Goal: Feedback & Contribution: Submit feedback/report problem

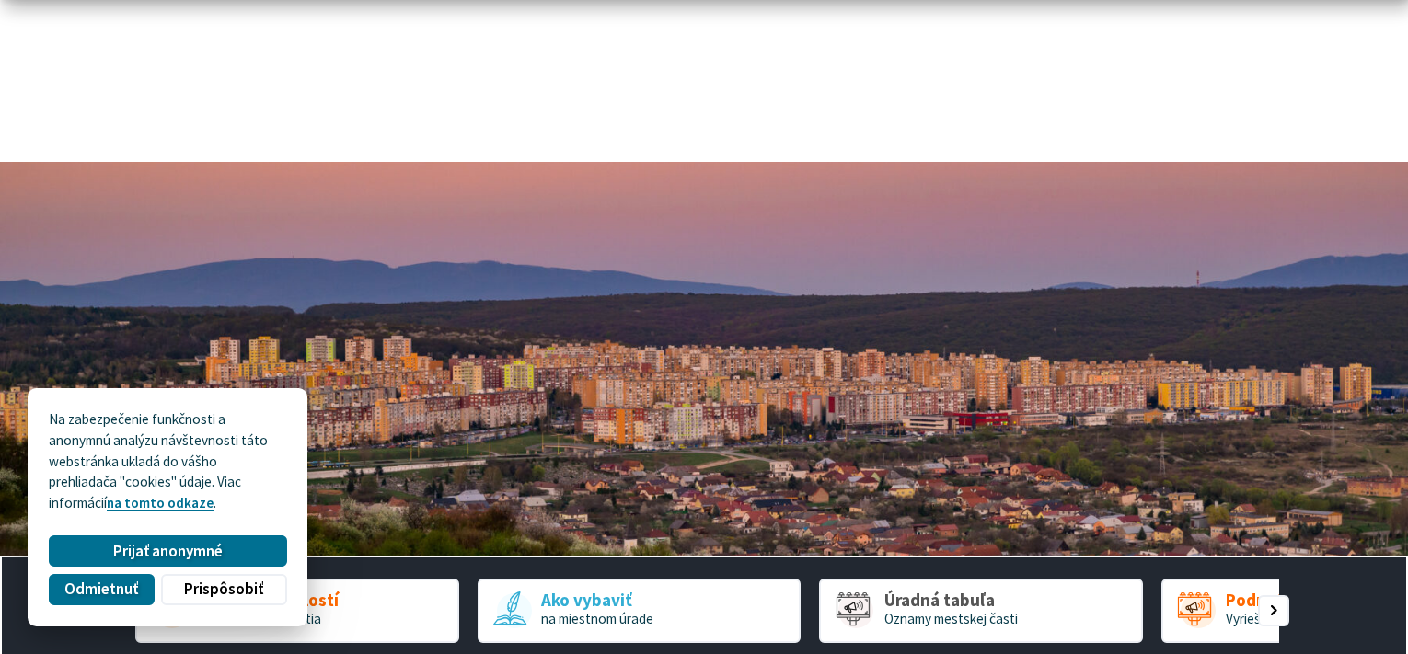
scroll to position [276, 0]
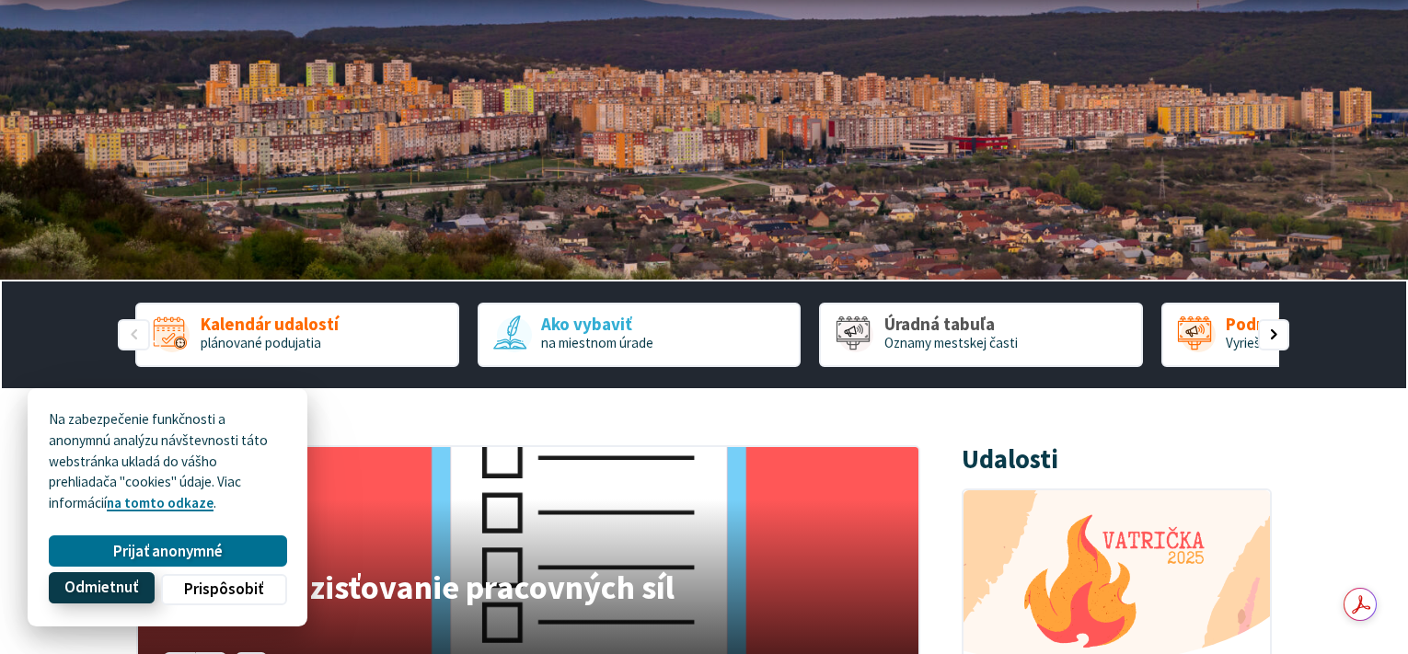
click at [138, 579] on span "Odmietnuť" at bounding box center [101, 588] width 74 height 19
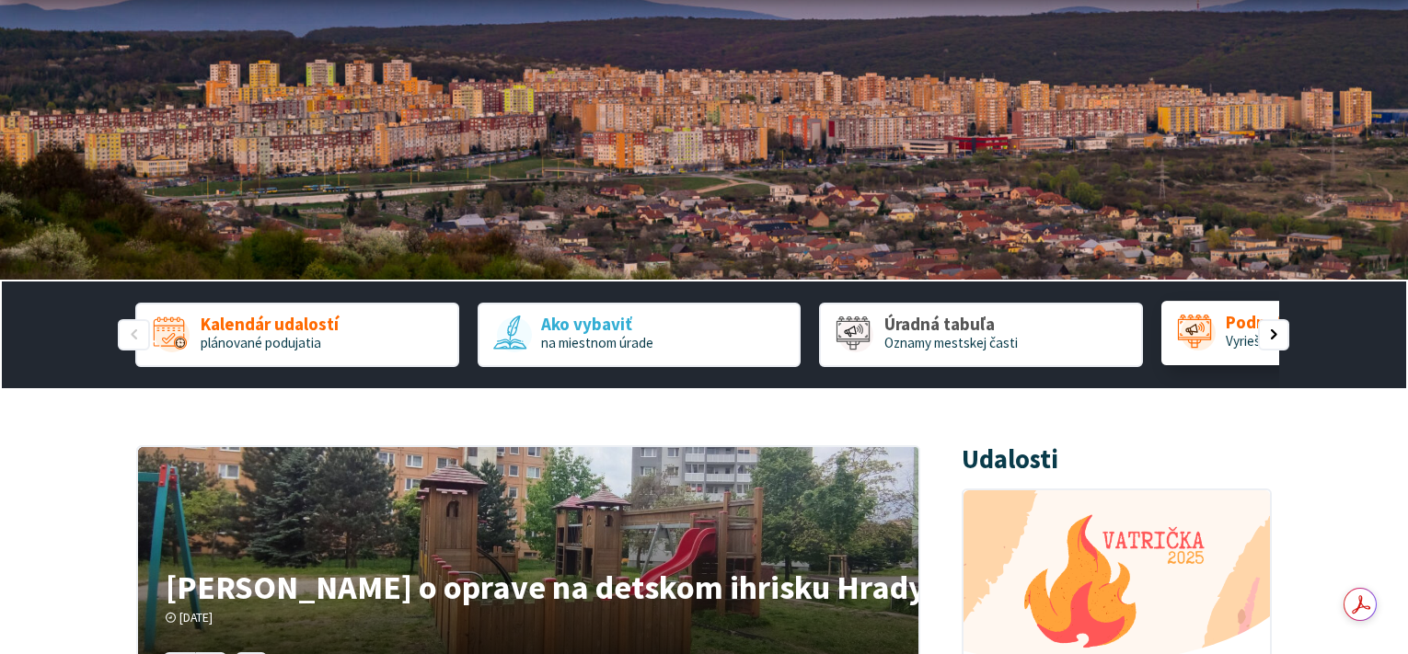
click at [1243, 350] on span "Vyriešme to spolu" at bounding box center [1277, 340] width 104 height 17
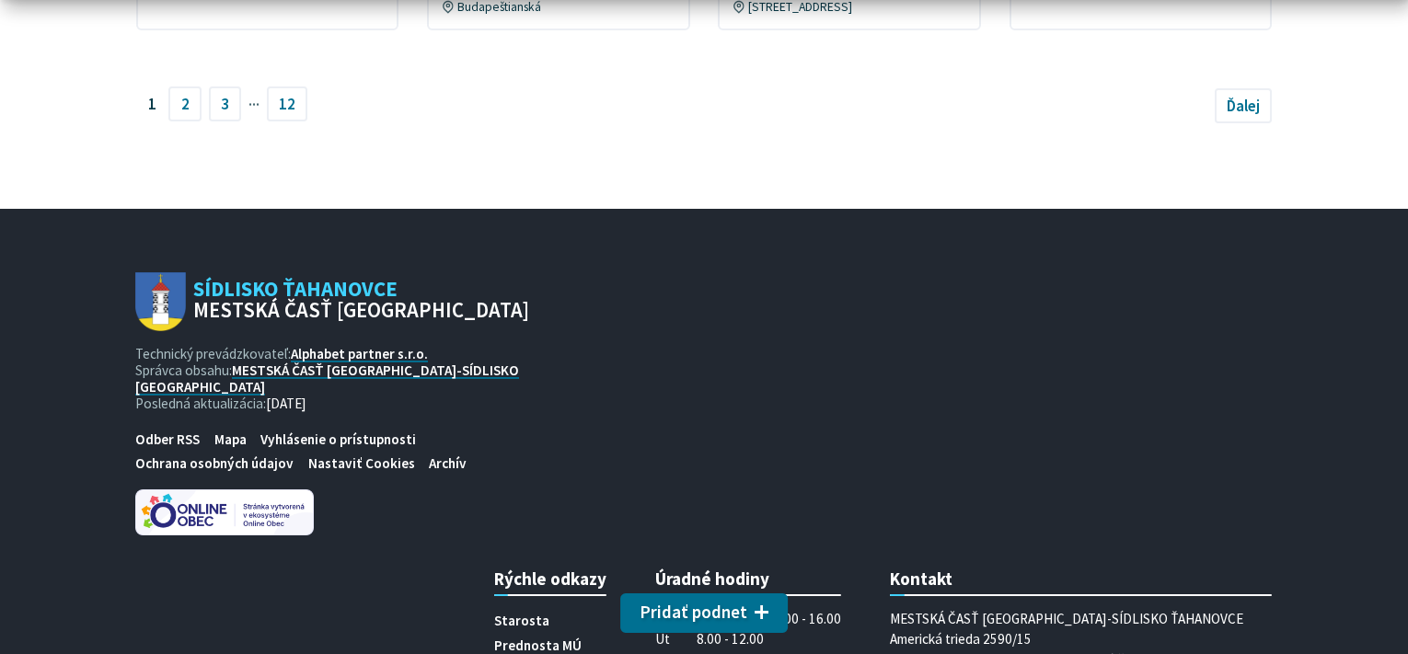
scroll to position [1564, 0]
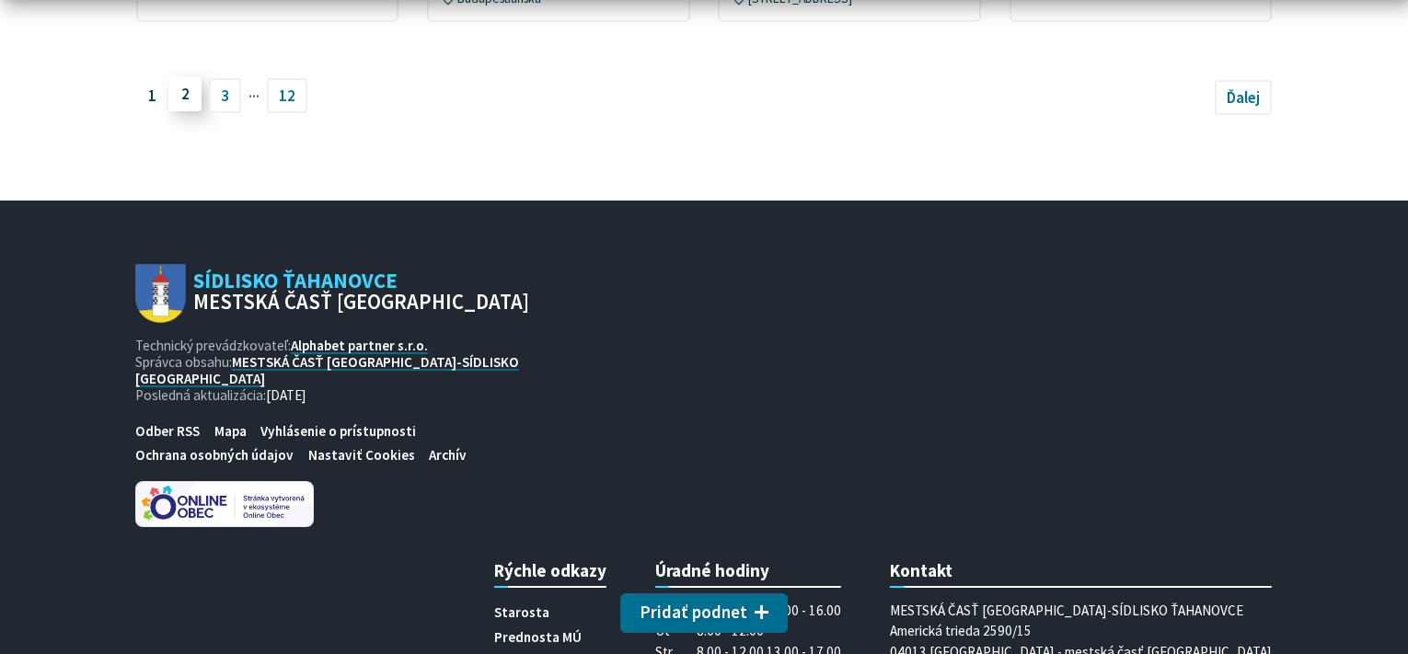
click at [168, 111] on link "2" at bounding box center [184, 93] width 33 height 35
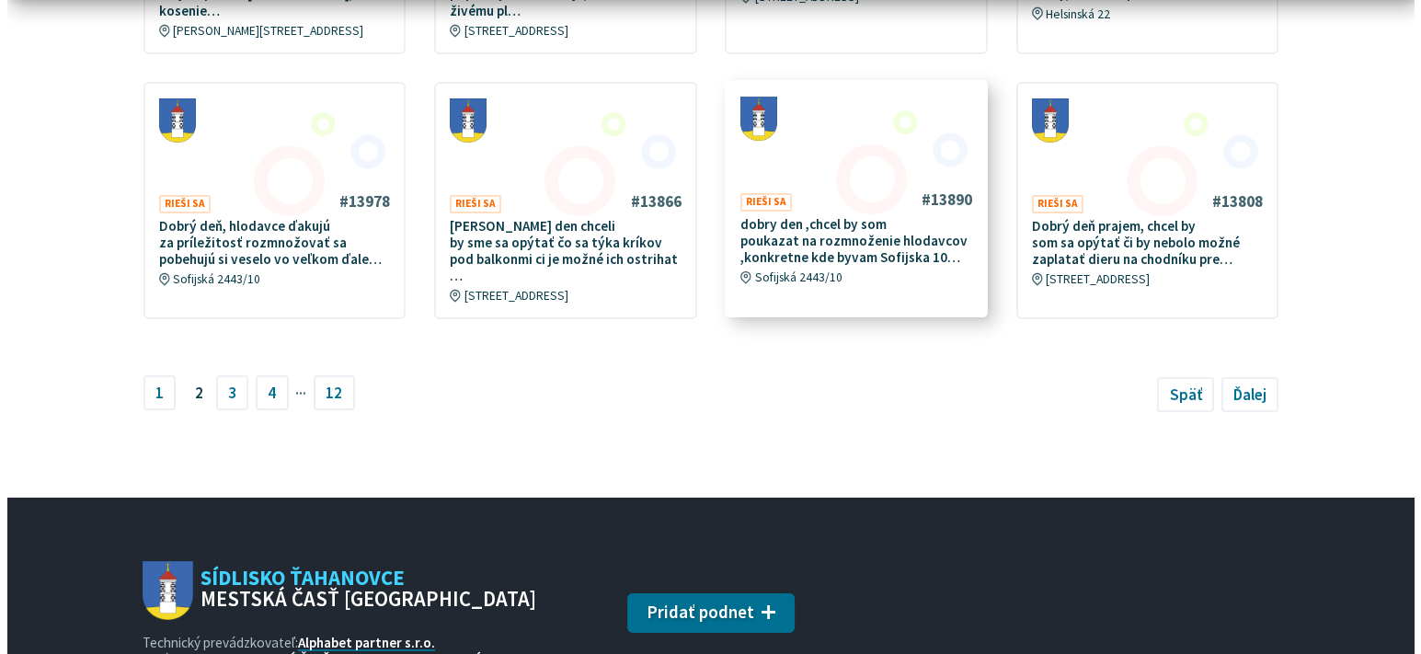
scroll to position [1288, 0]
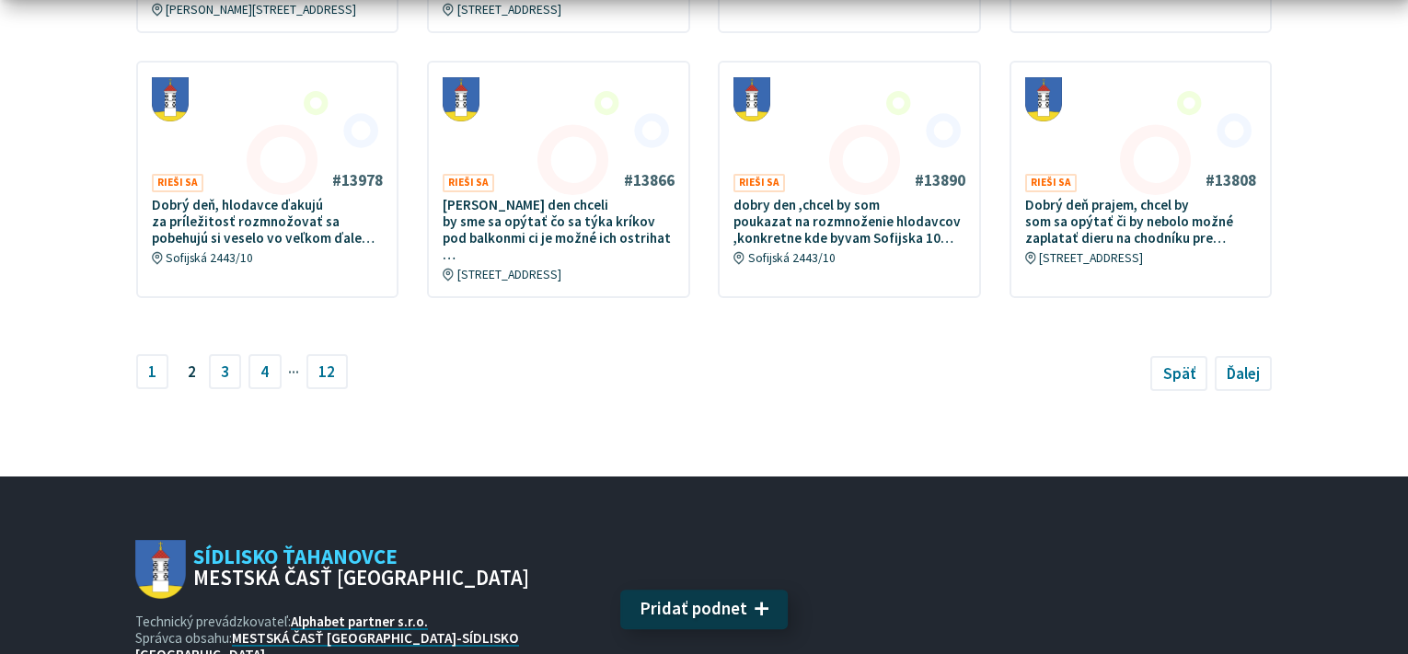
click at [696, 602] on span "Pridať podnet" at bounding box center [693, 609] width 108 height 21
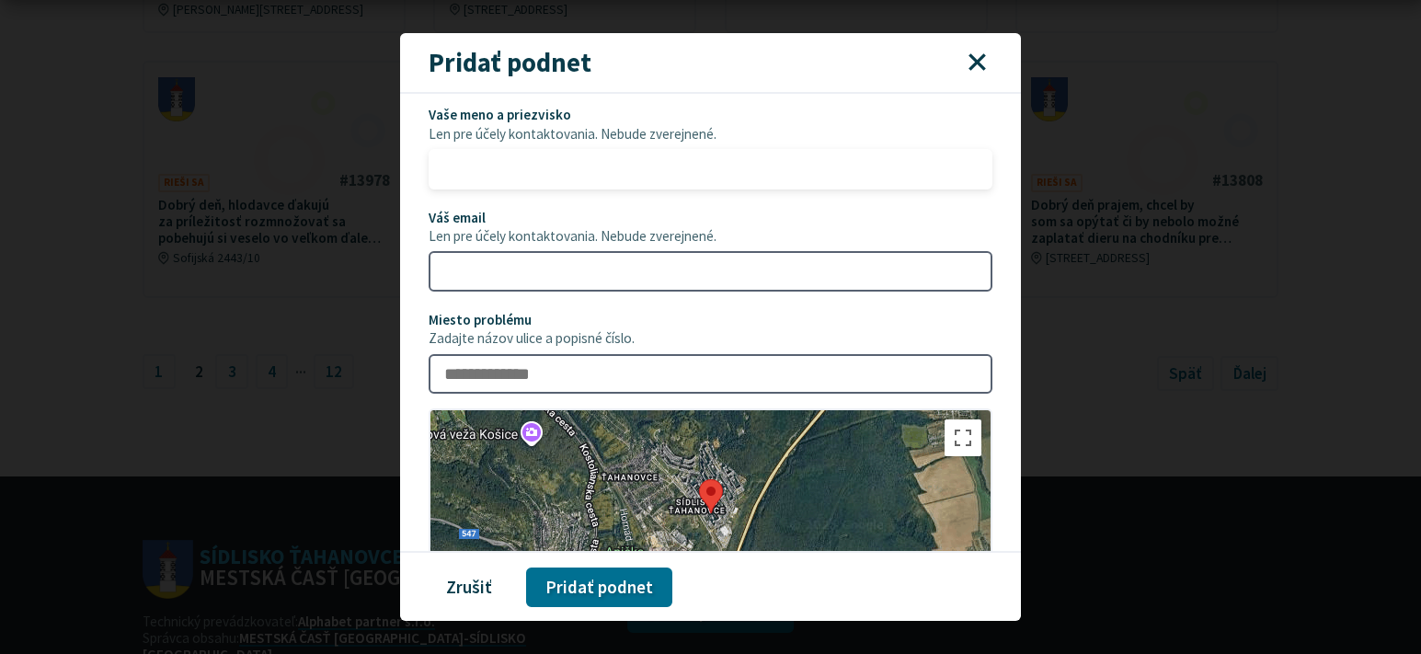
click at [429, 190] on input "Vaše meno a priezvisko Len pre účely kontaktovania. Nebude zverejnené." at bounding box center [711, 169] width 565 height 40
type input "**********"
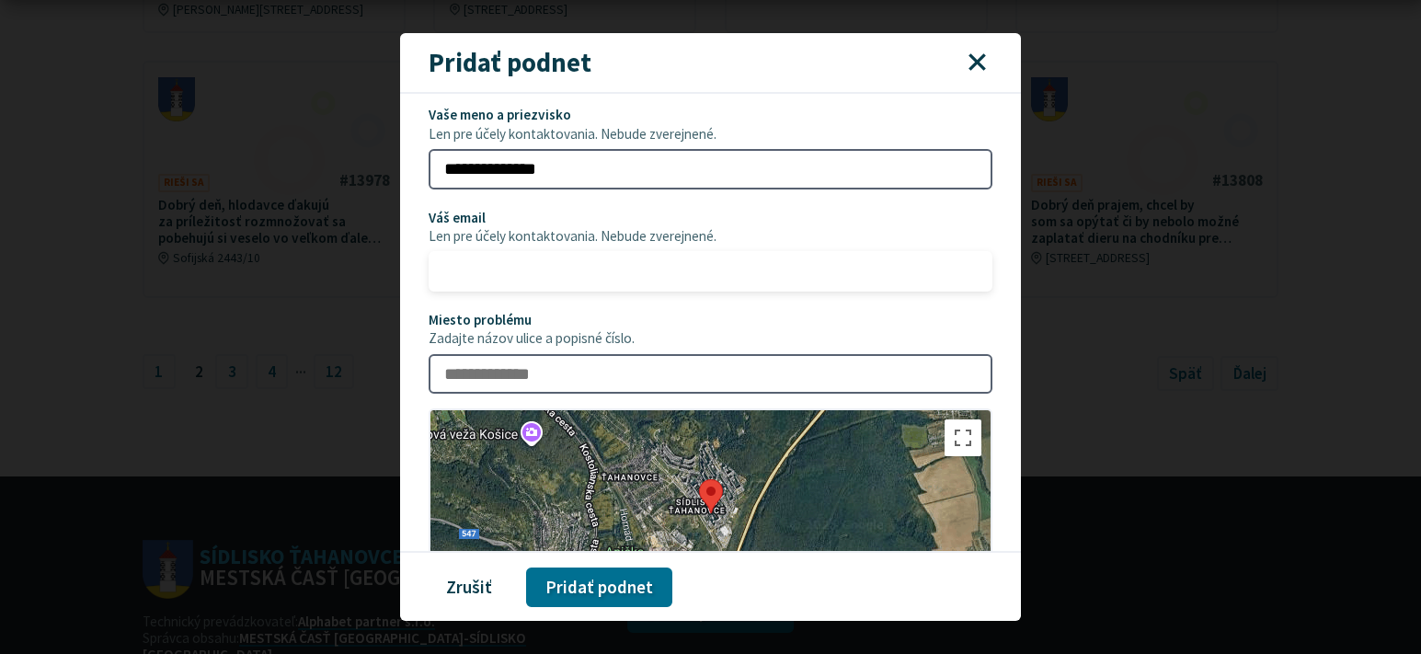
click at [484, 292] on input "Váš email Len pre účely kontaktovania. Nebude zverejnené." at bounding box center [711, 271] width 565 height 40
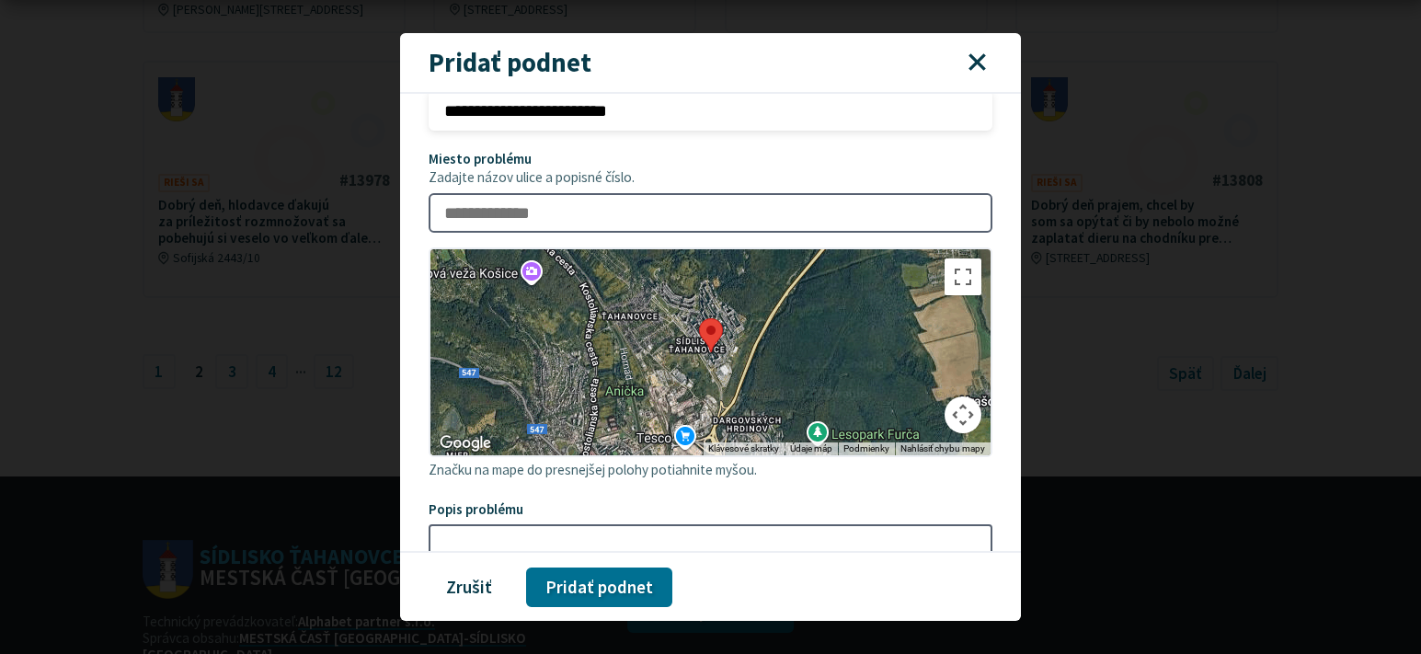
scroll to position [184, 0]
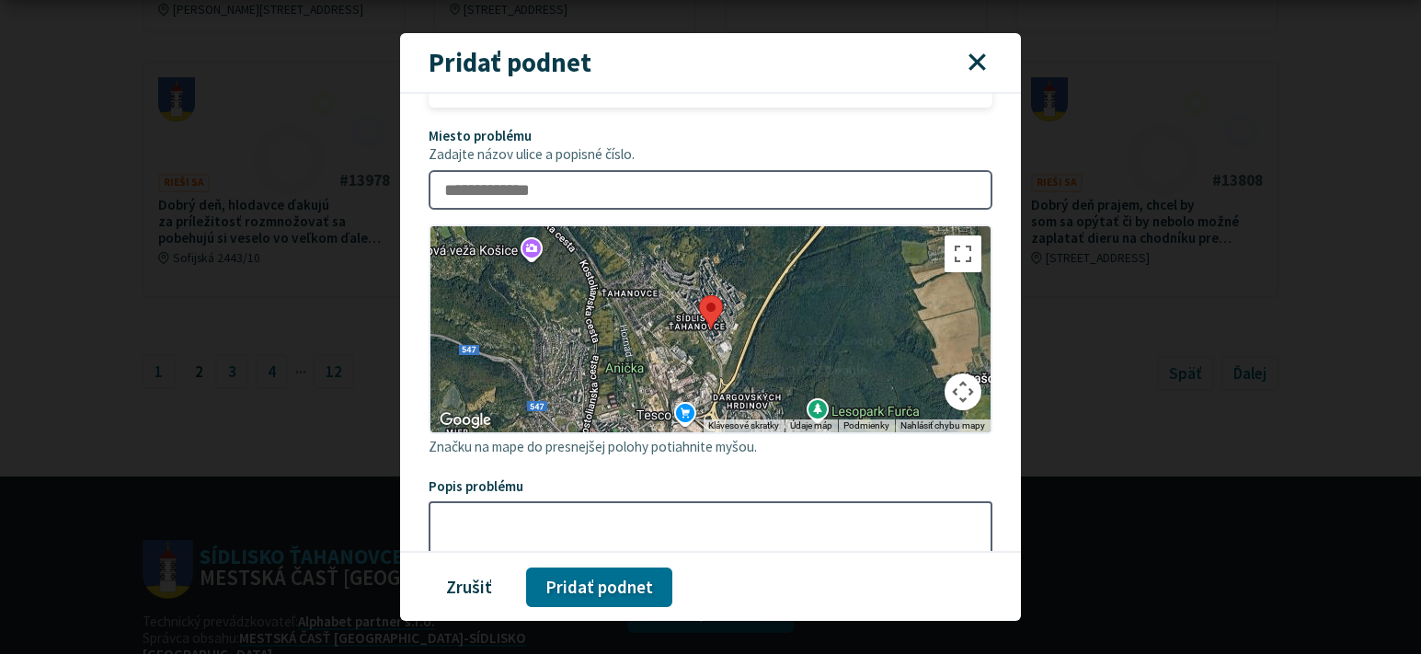
type input "**********"
click at [753, 432] on div at bounding box center [711, 329] width 561 height 206
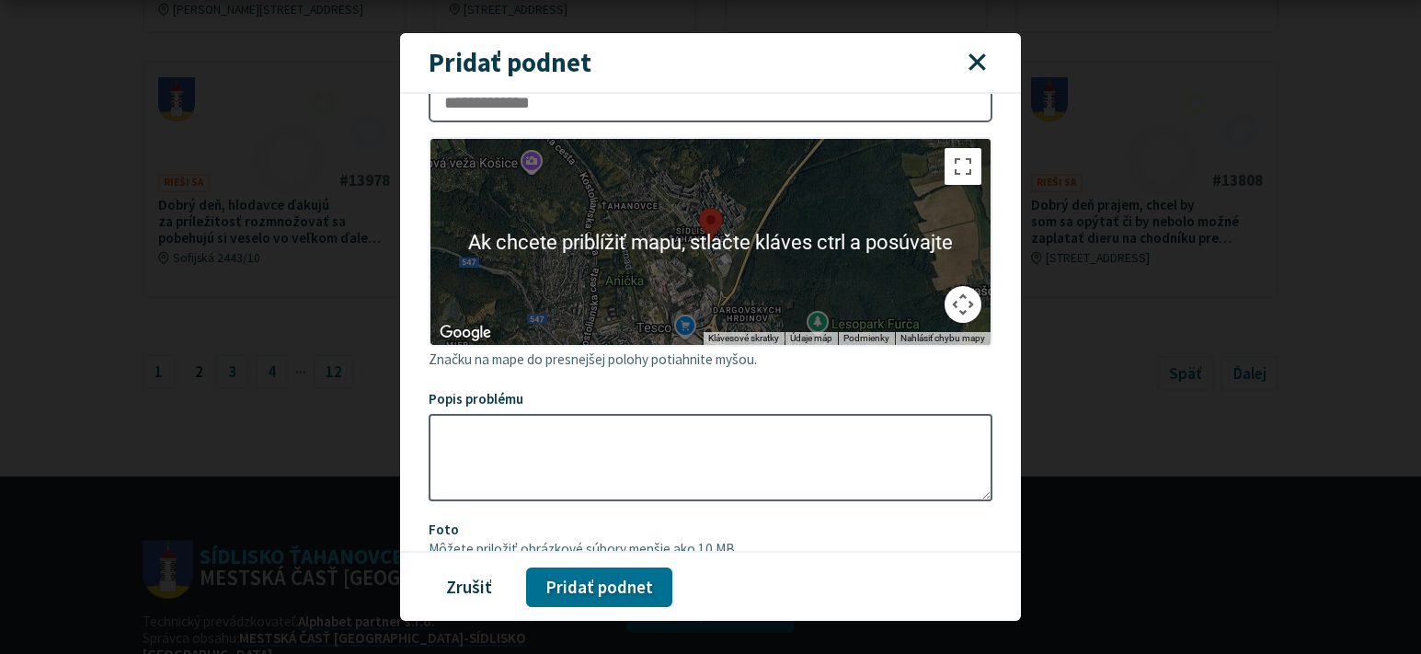
scroll to position [276, 0]
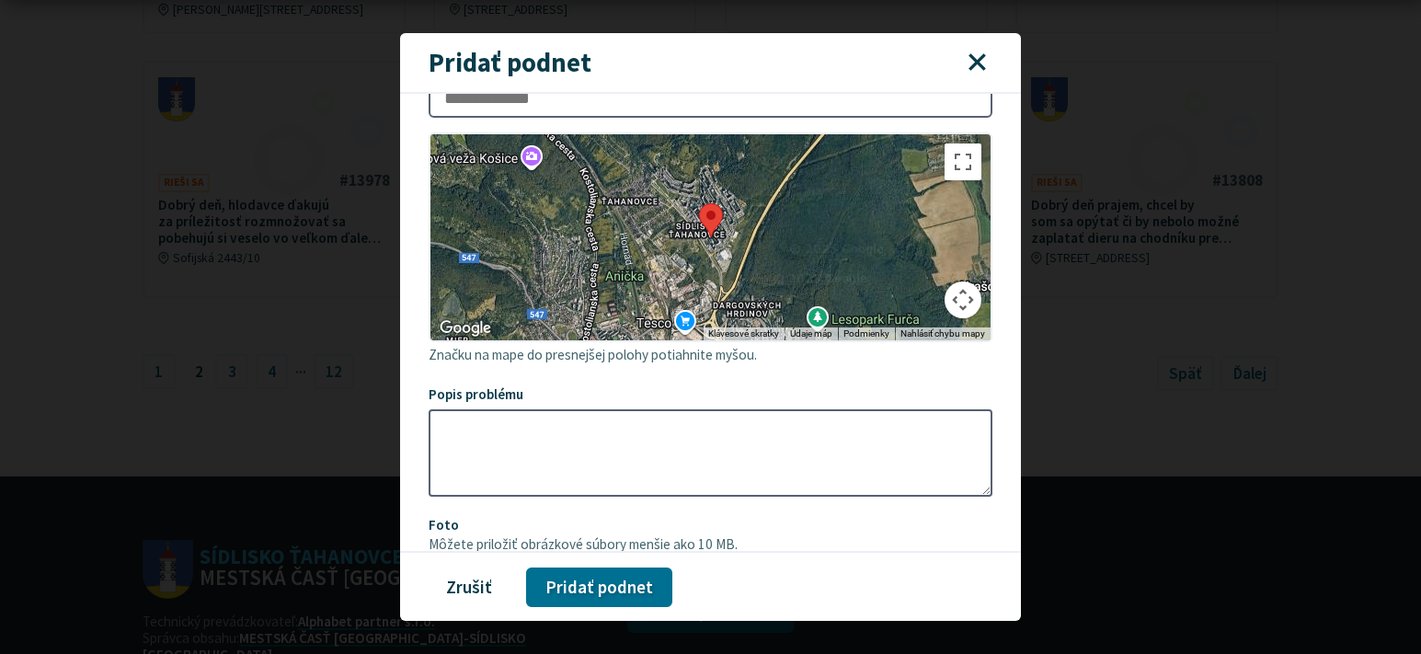
click at [754, 332] on div at bounding box center [711, 237] width 561 height 206
click at [762, 339] on div at bounding box center [711, 237] width 561 height 206
click at [752, 340] on div at bounding box center [711, 237] width 561 height 206
click at [761, 340] on div at bounding box center [711, 237] width 561 height 206
click at [743, 340] on div at bounding box center [711, 237] width 561 height 206
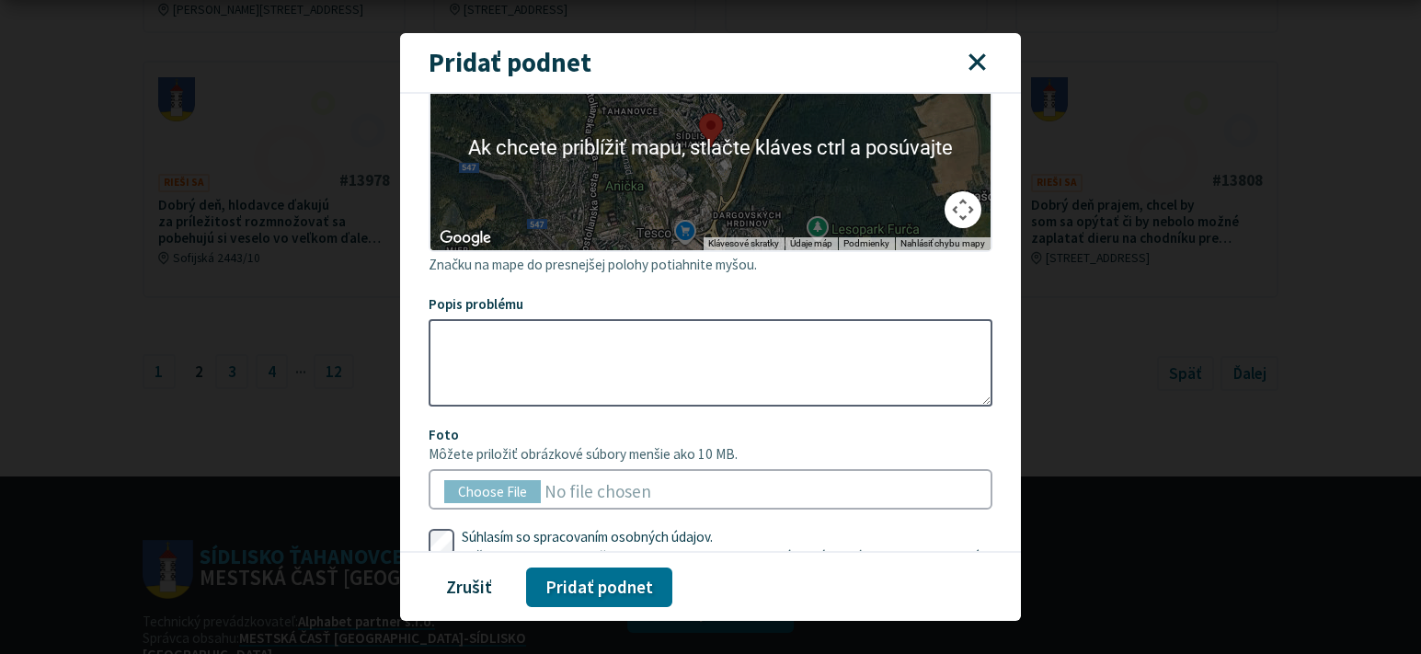
scroll to position [368, 0]
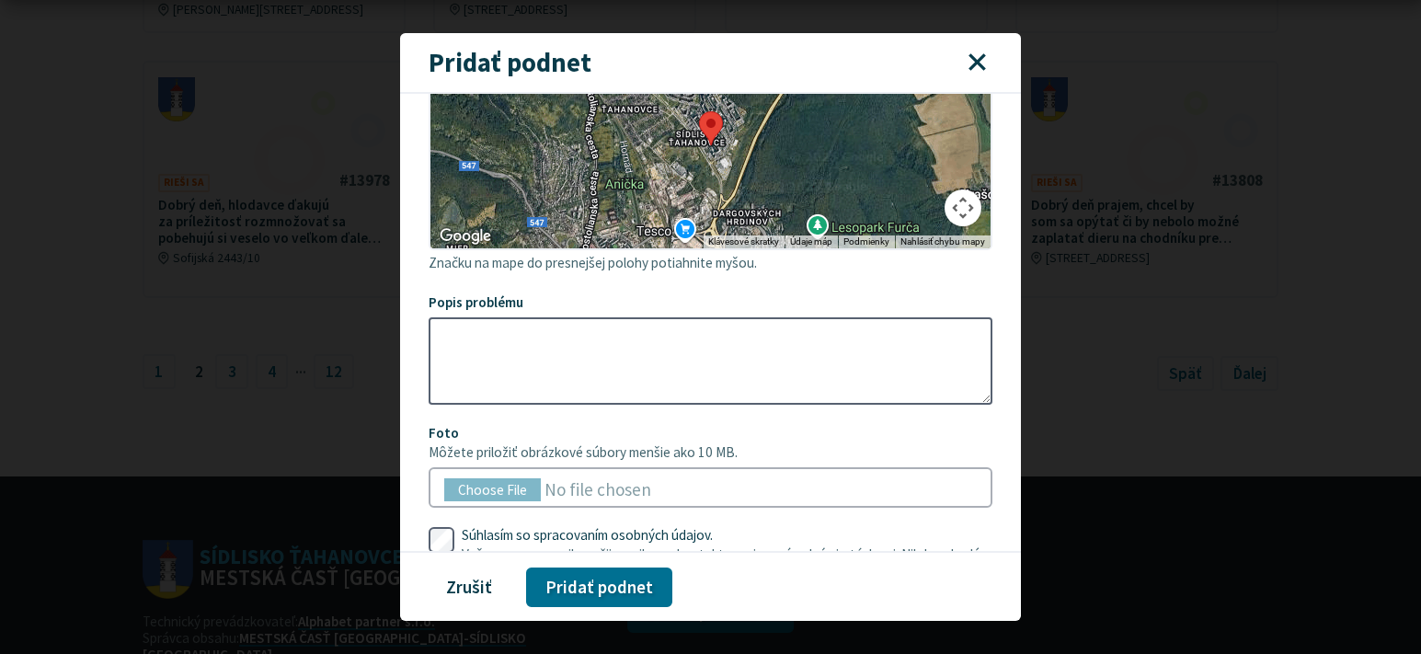
click at [788, 248] on div at bounding box center [711, 145] width 561 height 206
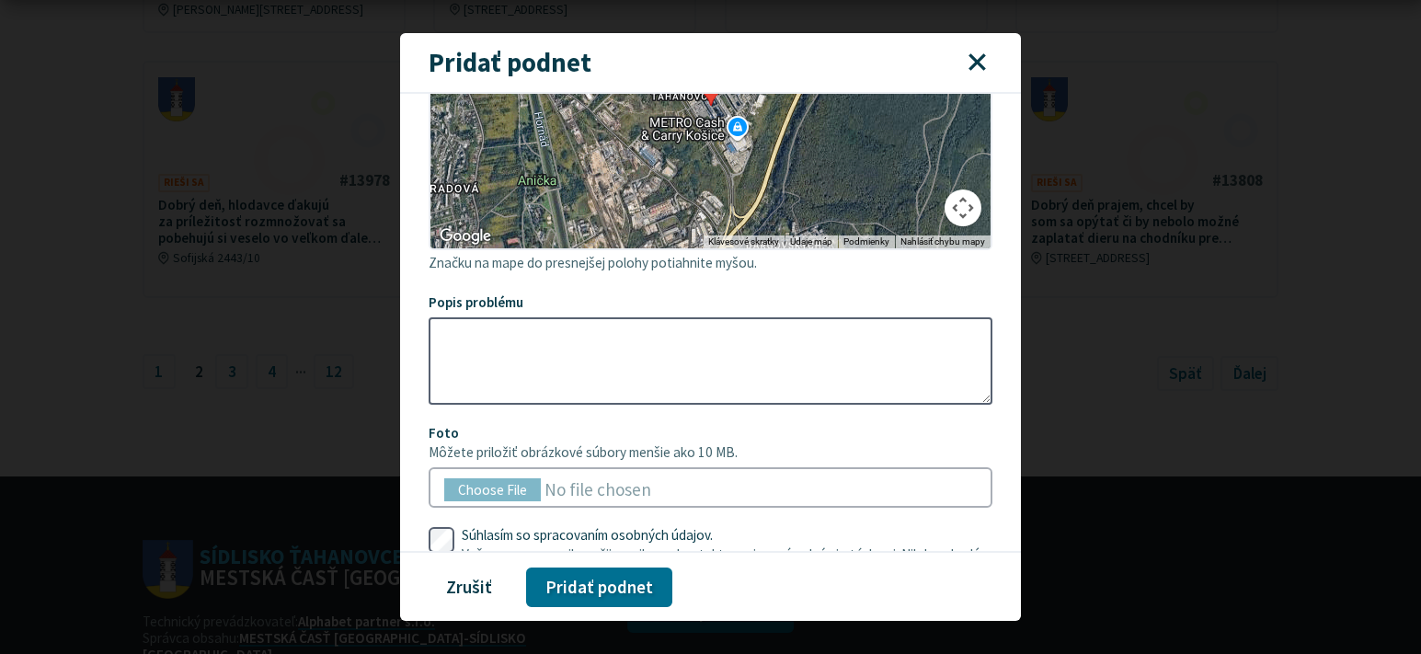
click at [817, 248] on div at bounding box center [711, 145] width 561 height 206
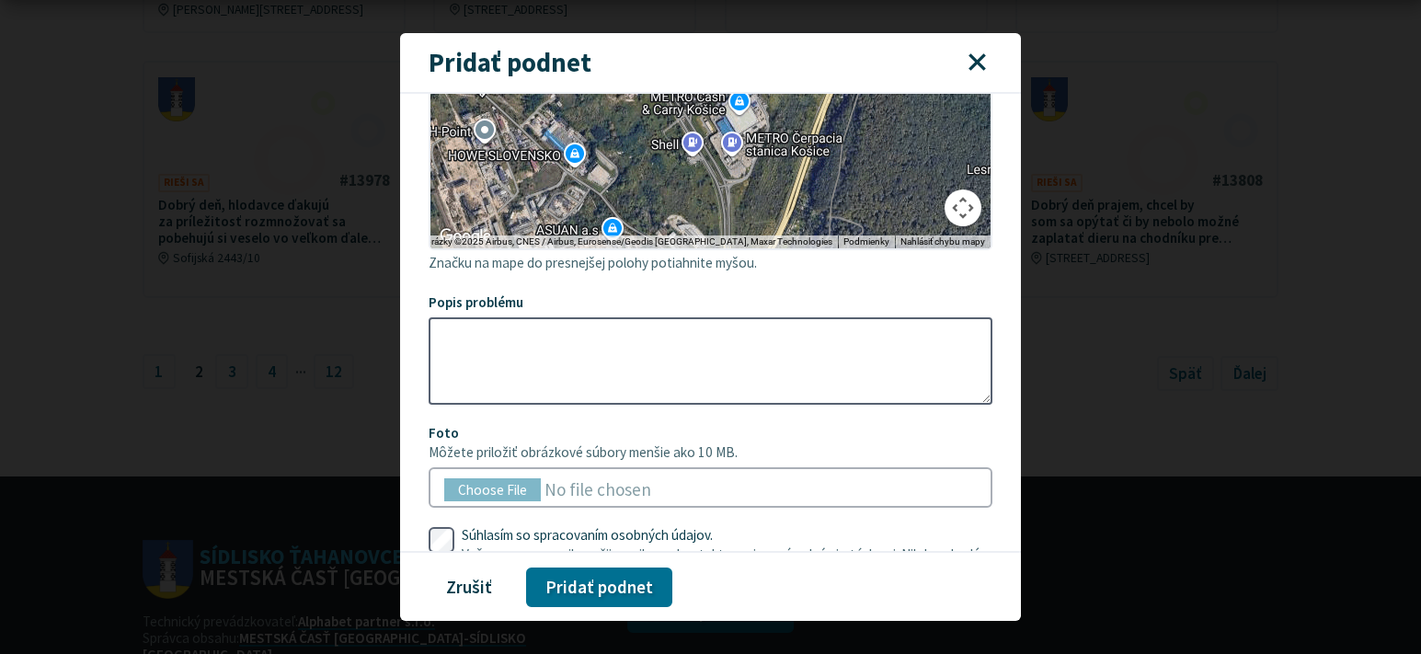
click at [847, 248] on div at bounding box center [711, 145] width 561 height 206
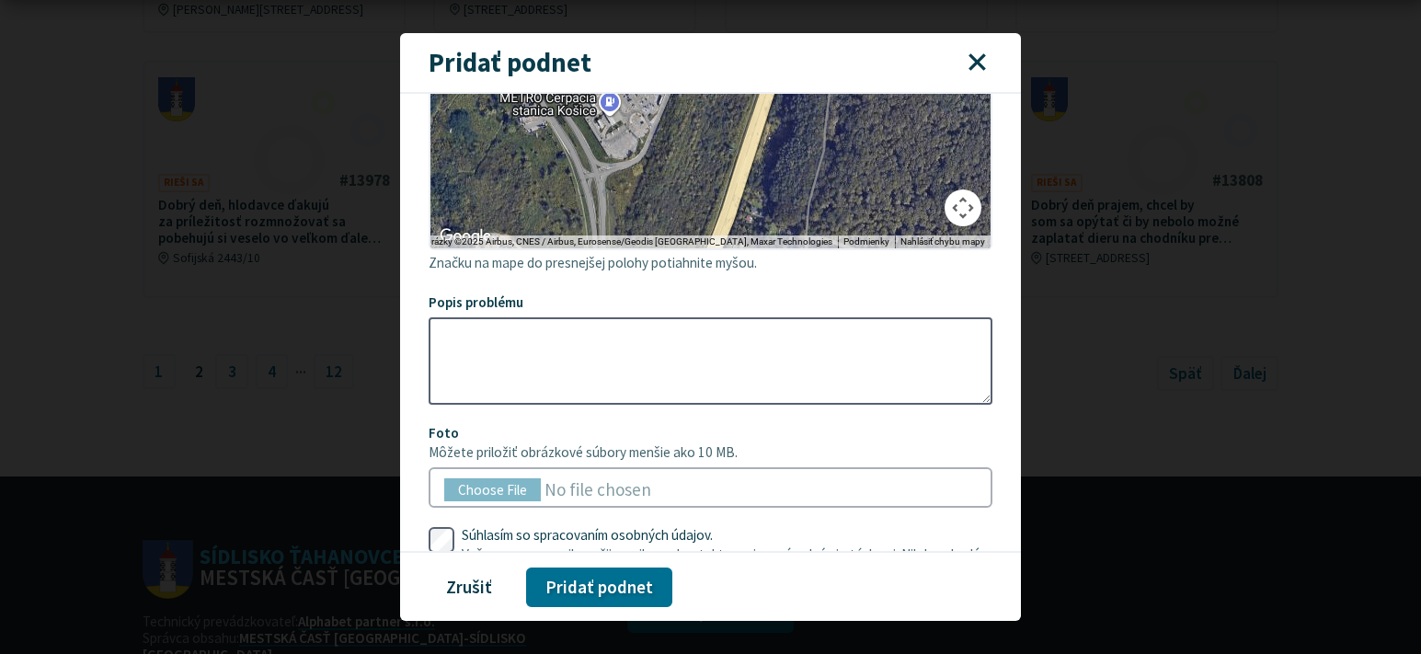
click at [831, 248] on div at bounding box center [711, 145] width 561 height 206
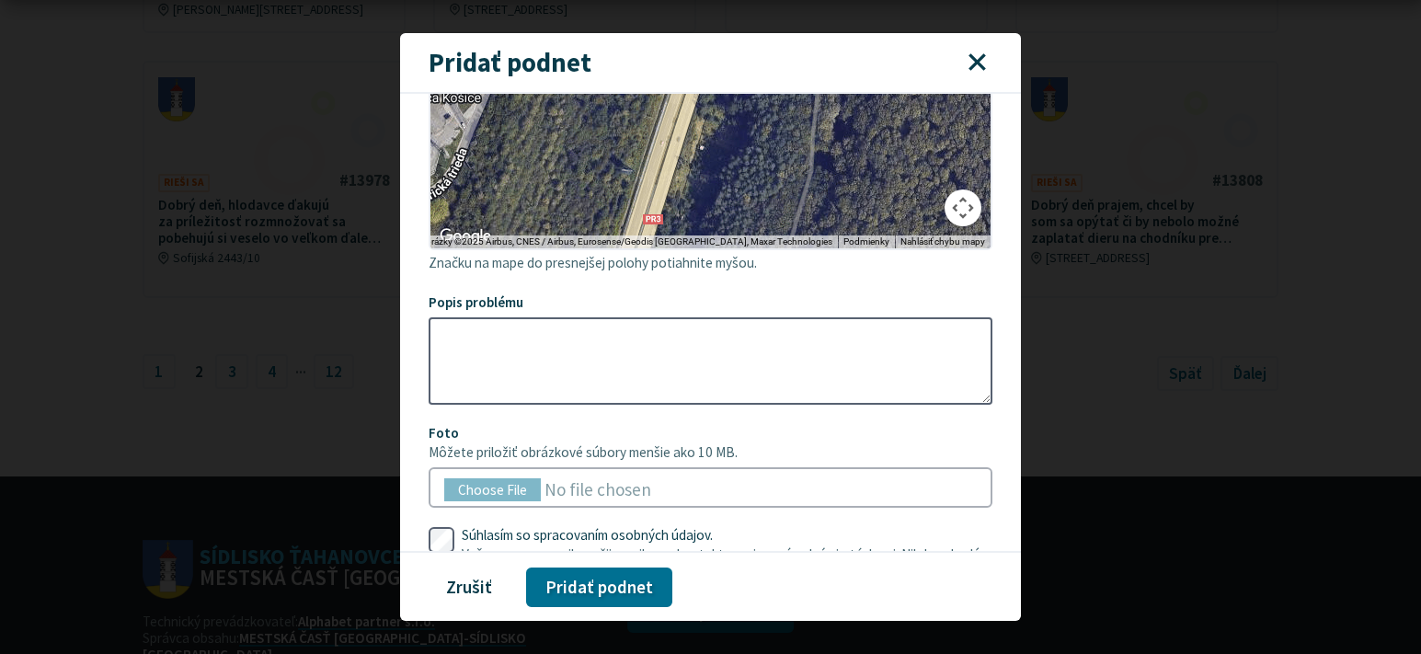
click at [653, 248] on div at bounding box center [711, 145] width 561 height 206
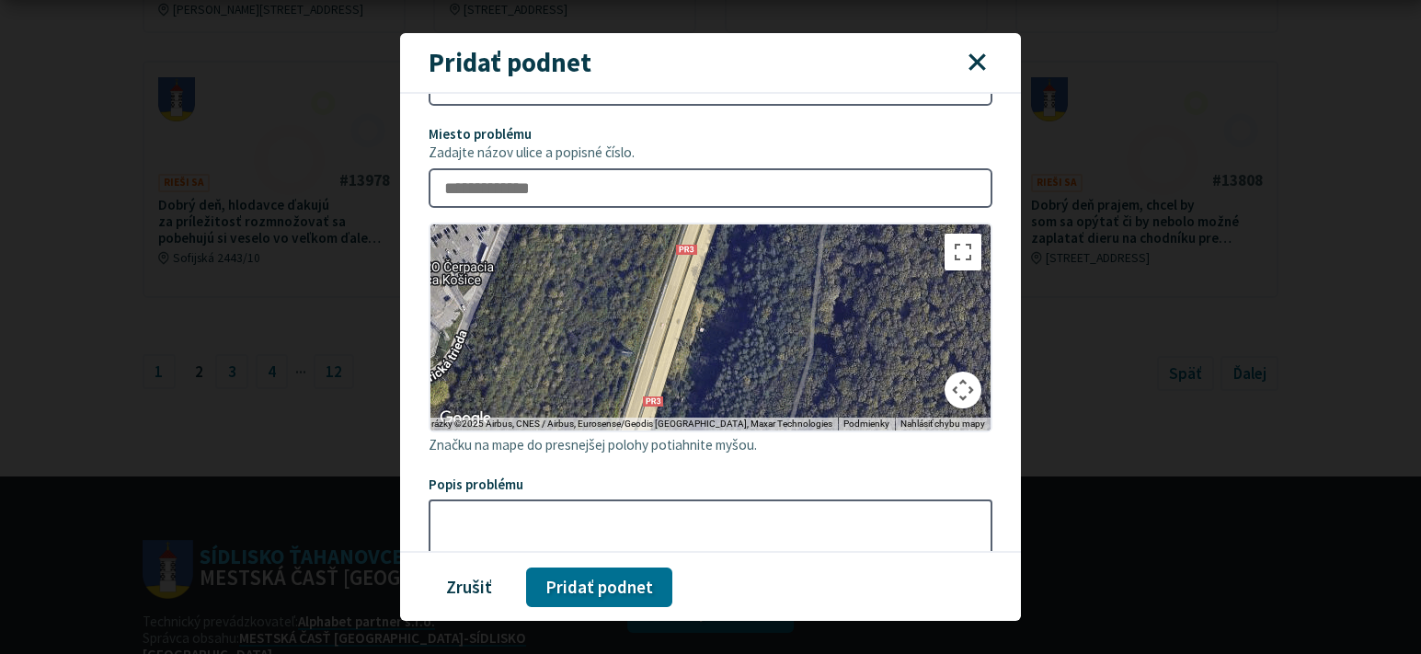
scroll to position [184, 0]
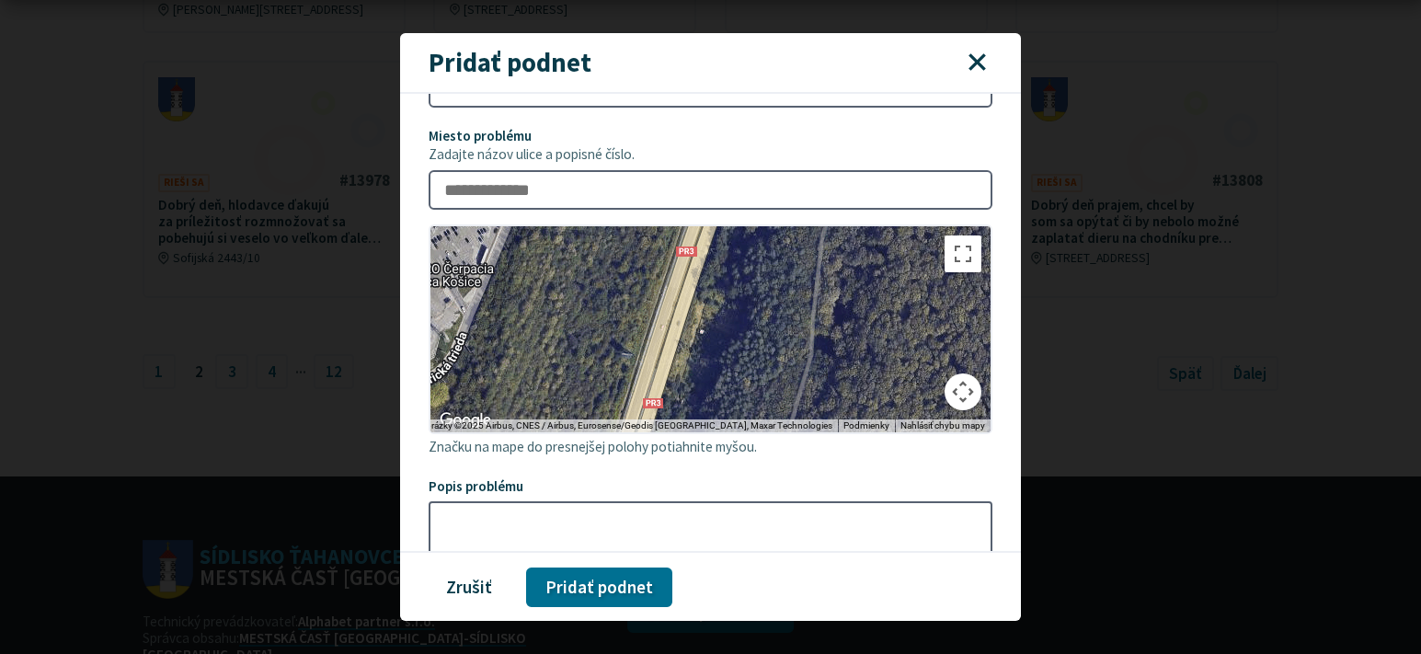
click at [715, 392] on div at bounding box center [711, 329] width 561 height 206
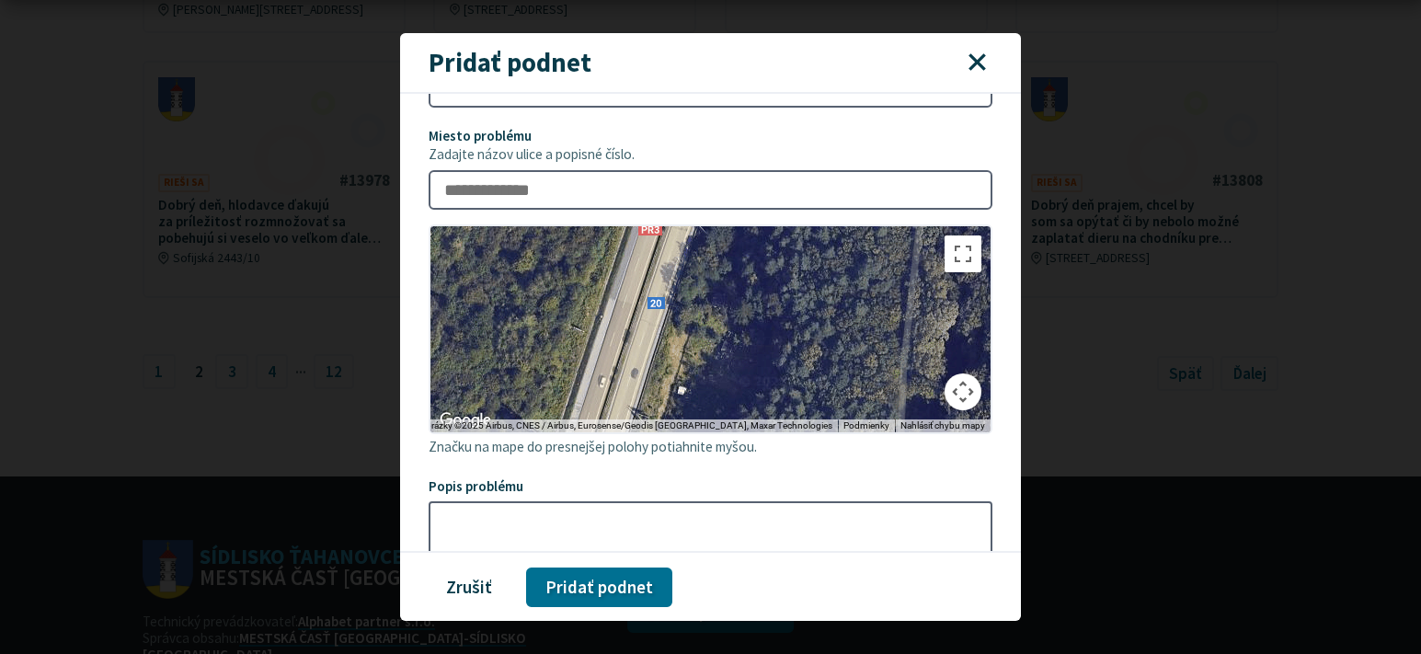
click at [715, 392] on div at bounding box center [711, 329] width 561 height 206
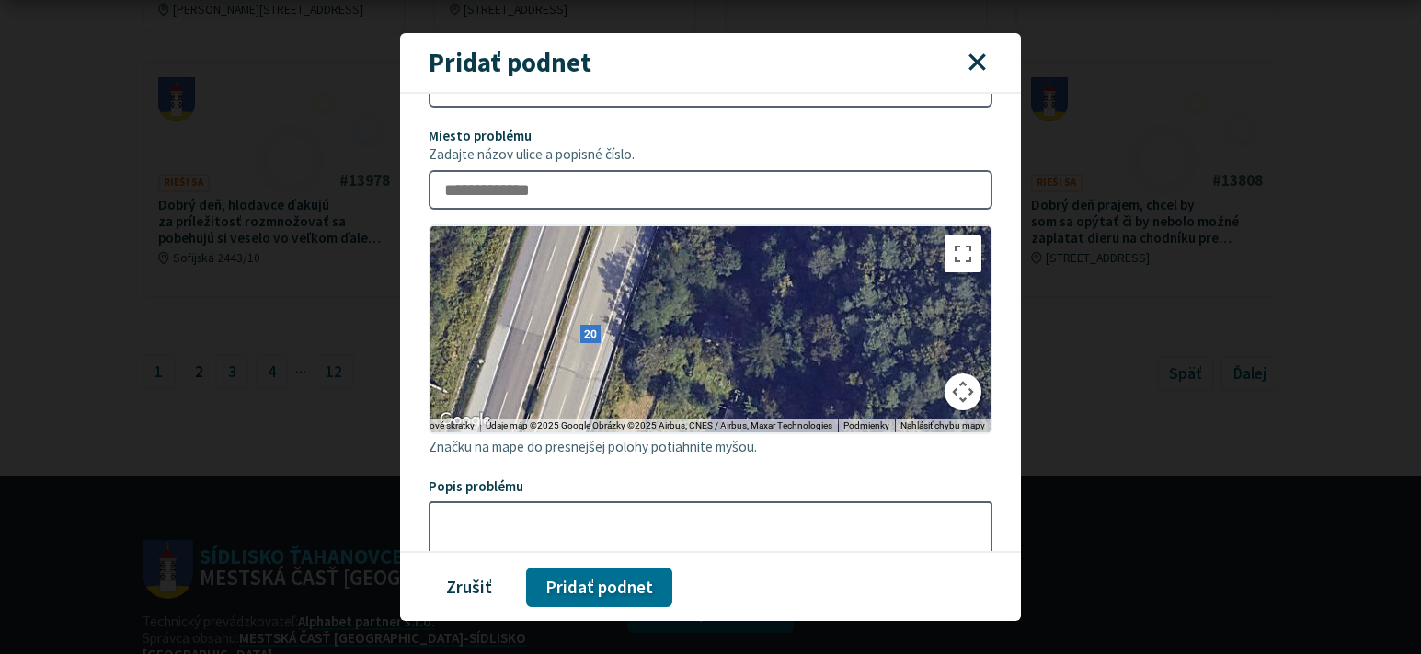
click at [666, 391] on div at bounding box center [711, 329] width 561 height 206
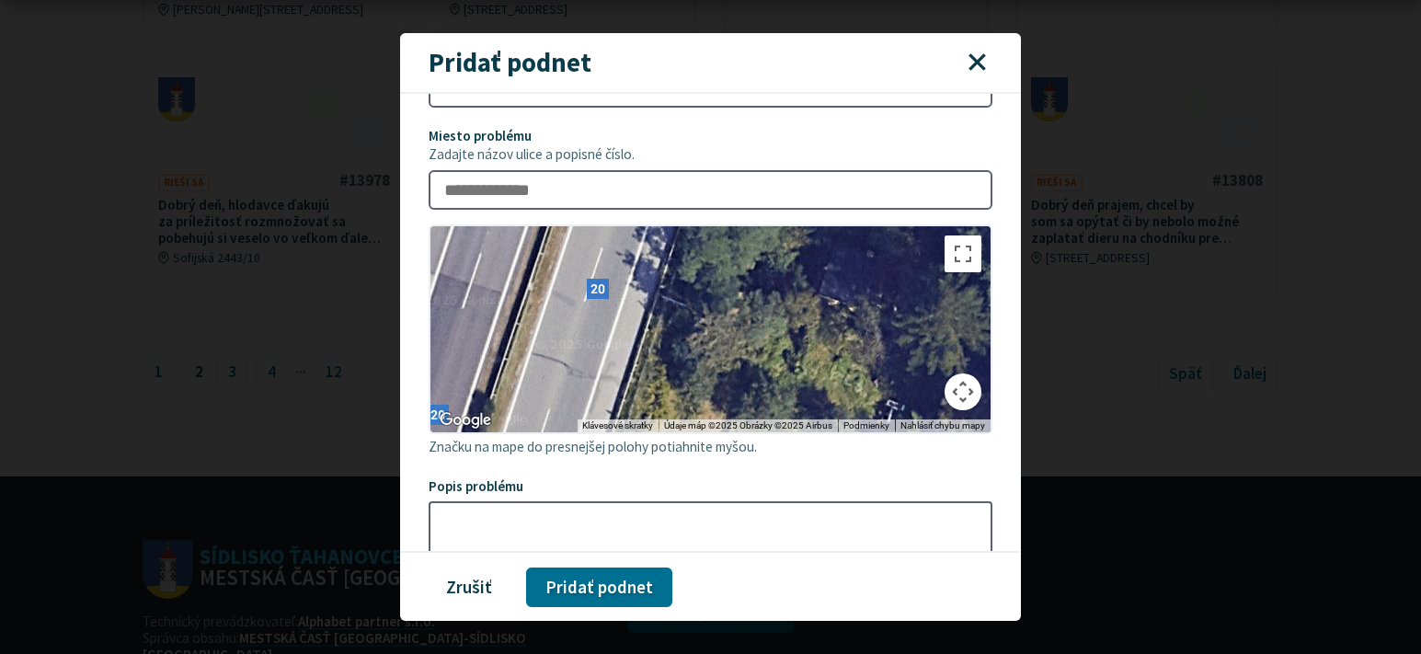
drag, startPoint x: 541, startPoint y: 444, endPoint x: 634, endPoint y: 335, distance: 143.6
click at [634, 335] on div at bounding box center [711, 329] width 561 height 206
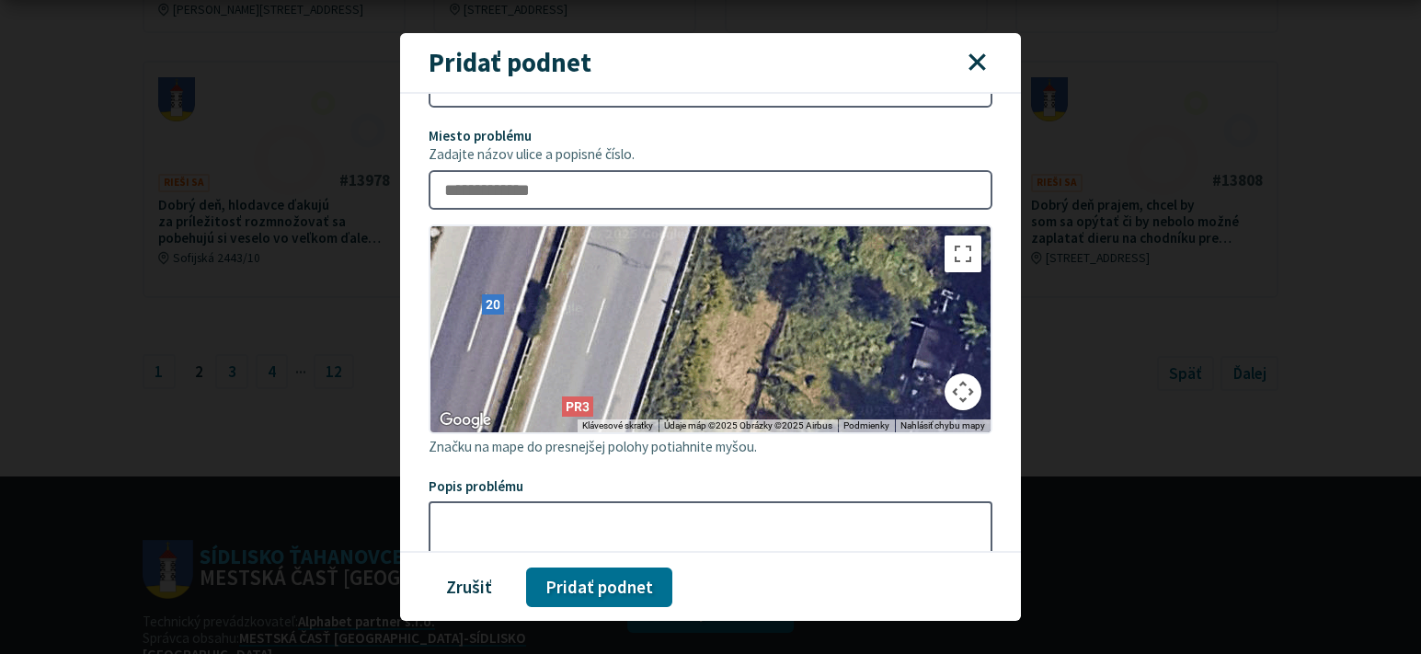
drag, startPoint x: 544, startPoint y: 454, endPoint x: 599, endPoint y: 342, distance: 125.1
click at [599, 342] on div at bounding box center [711, 329] width 561 height 206
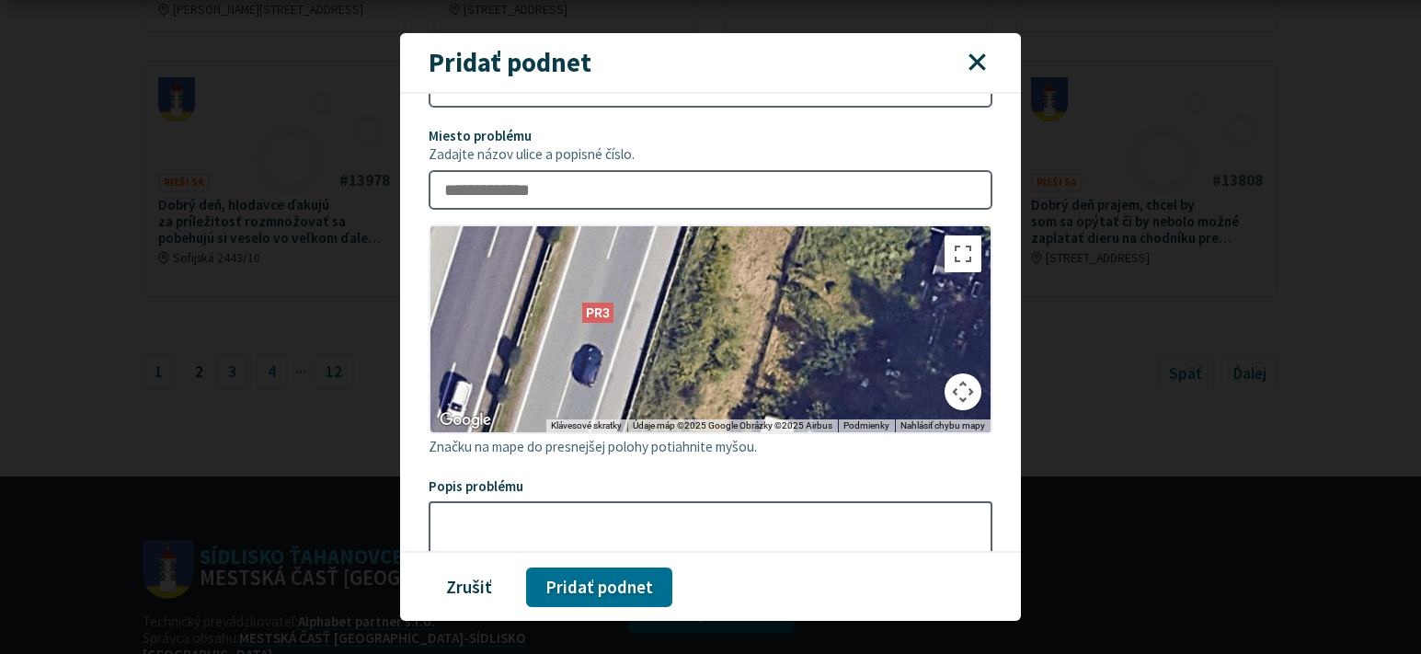
drag, startPoint x: 577, startPoint y: 450, endPoint x: 598, endPoint y: 354, distance: 98.0
click at [598, 354] on div at bounding box center [711, 329] width 561 height 206
click at [582, 392] on div at bounding box center [711, 329] width 561 height 206
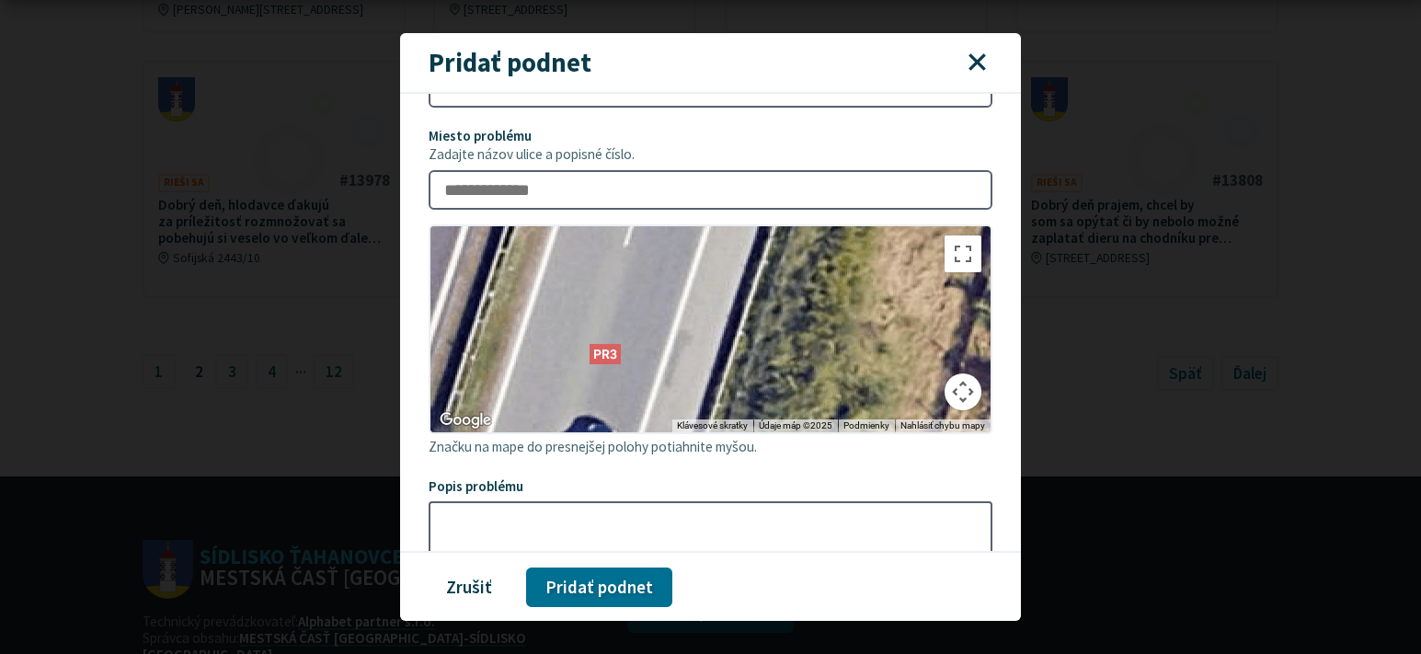
click at [582, 392] on div at bounding box center [711, 329] width 561 height 206
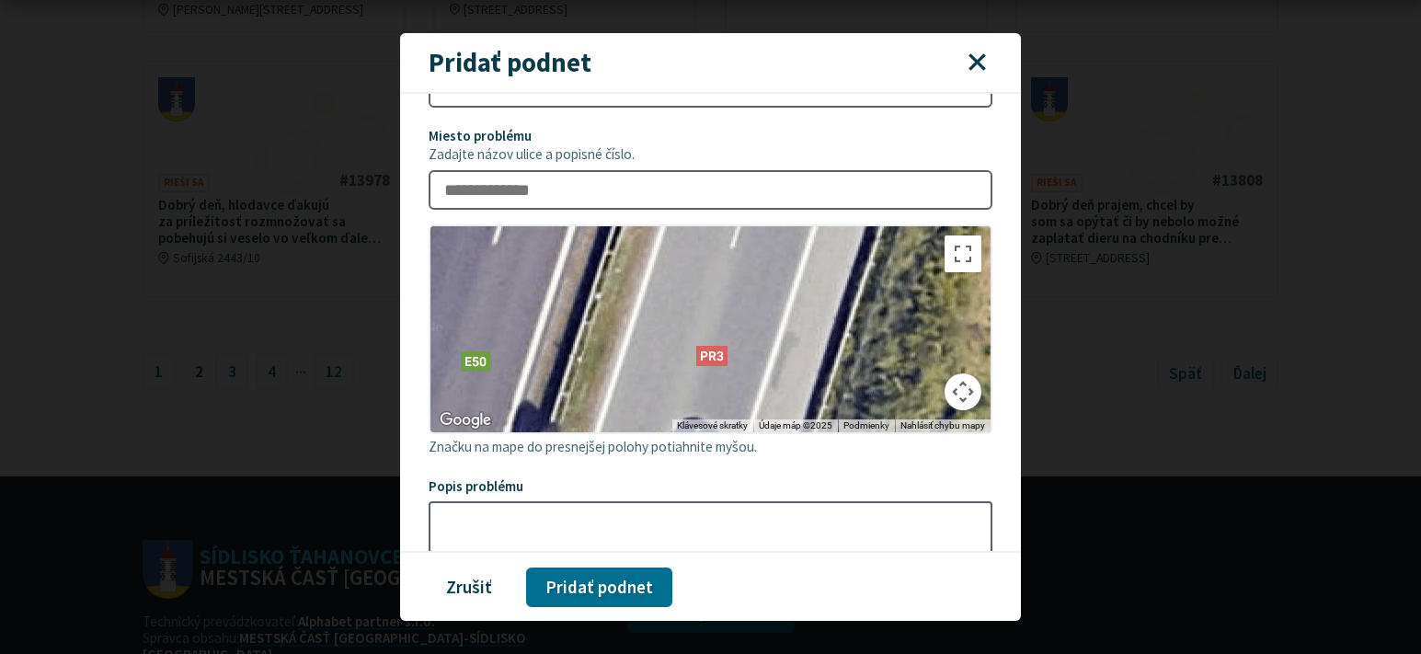
drag, startPoint x: 500, startPoint y: 414, endPoint x: 608, endPoint y: 416, distance: 108.6
click at [608, 416] on div at bounding box center [711, 329] width 561 height 206
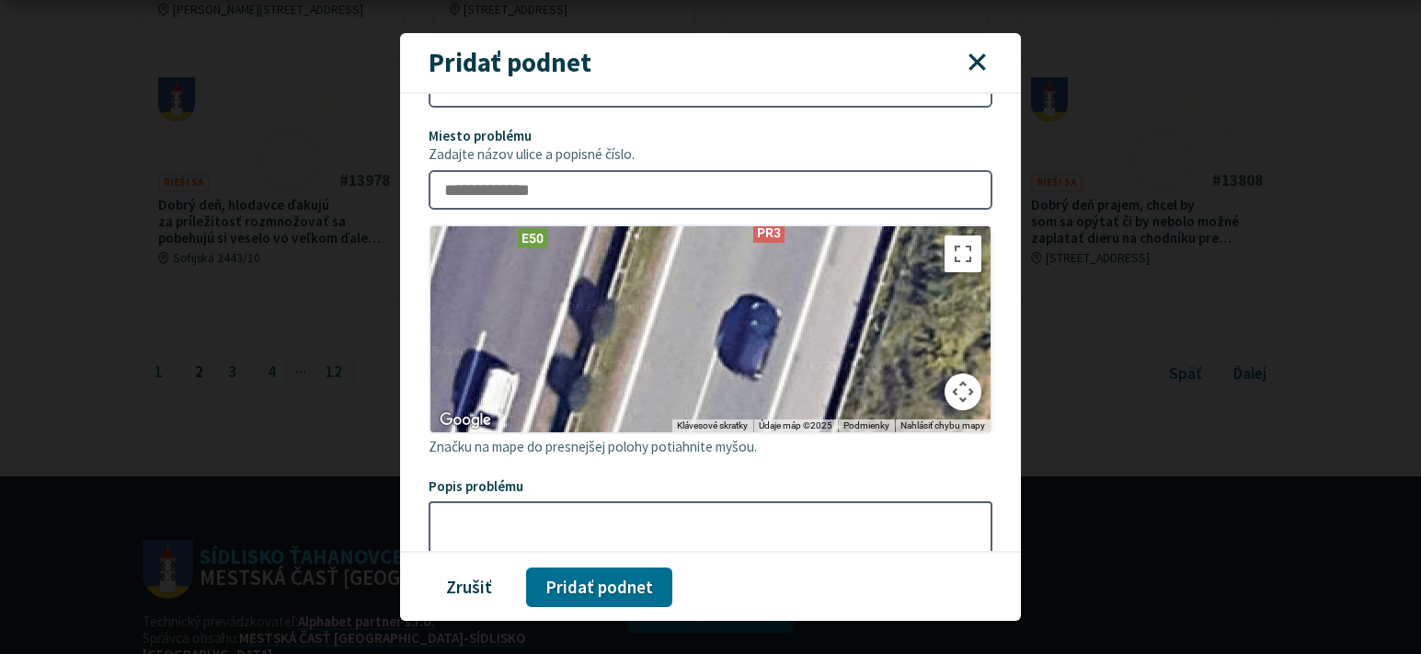
drag, startPoint x: 611, startPoint y: 435, endPoint x: 670, endPoint y: 310, distance: 138.3
click at [670, 310] on div "**********" at bounding box center [711, 351] width 565 height 854
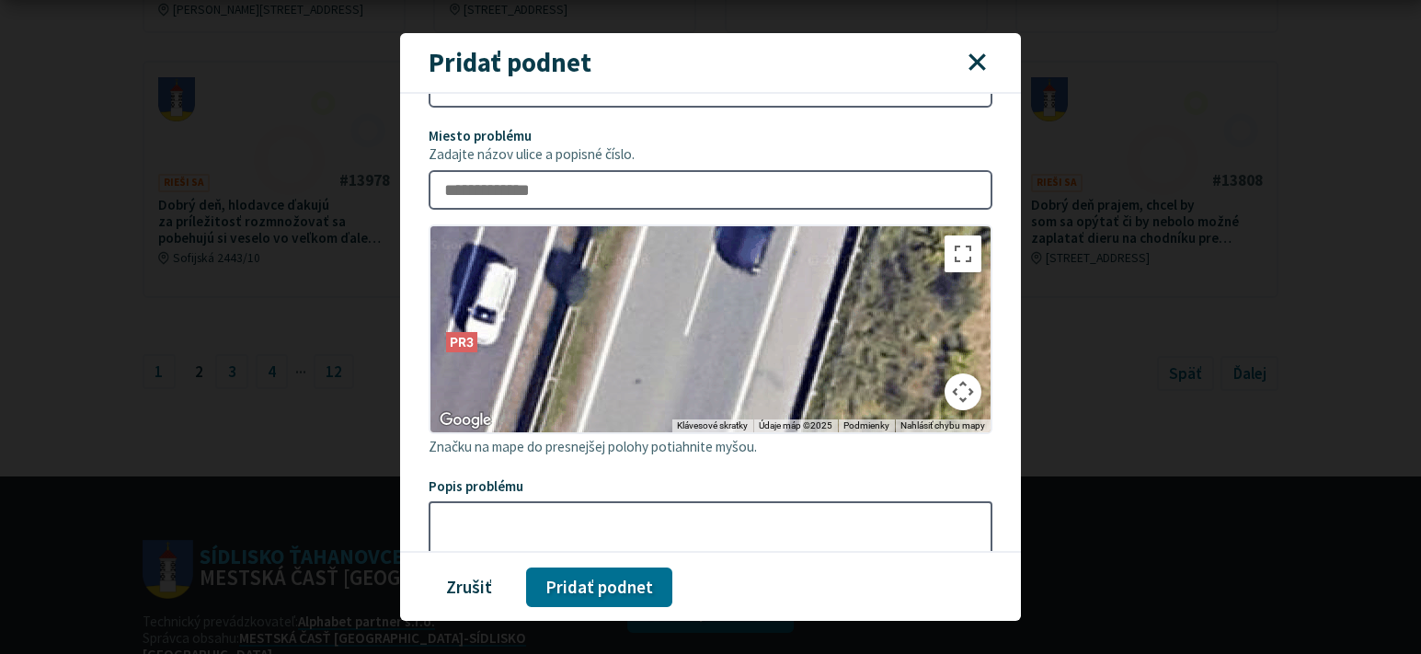
drag, startPoint x: 604, startPoint y: 474, endPoint x: 600, endPoint y: 368, distance: 105.9
click at [600, 368] on div at bounding box center [711, 329] width 561 height 206
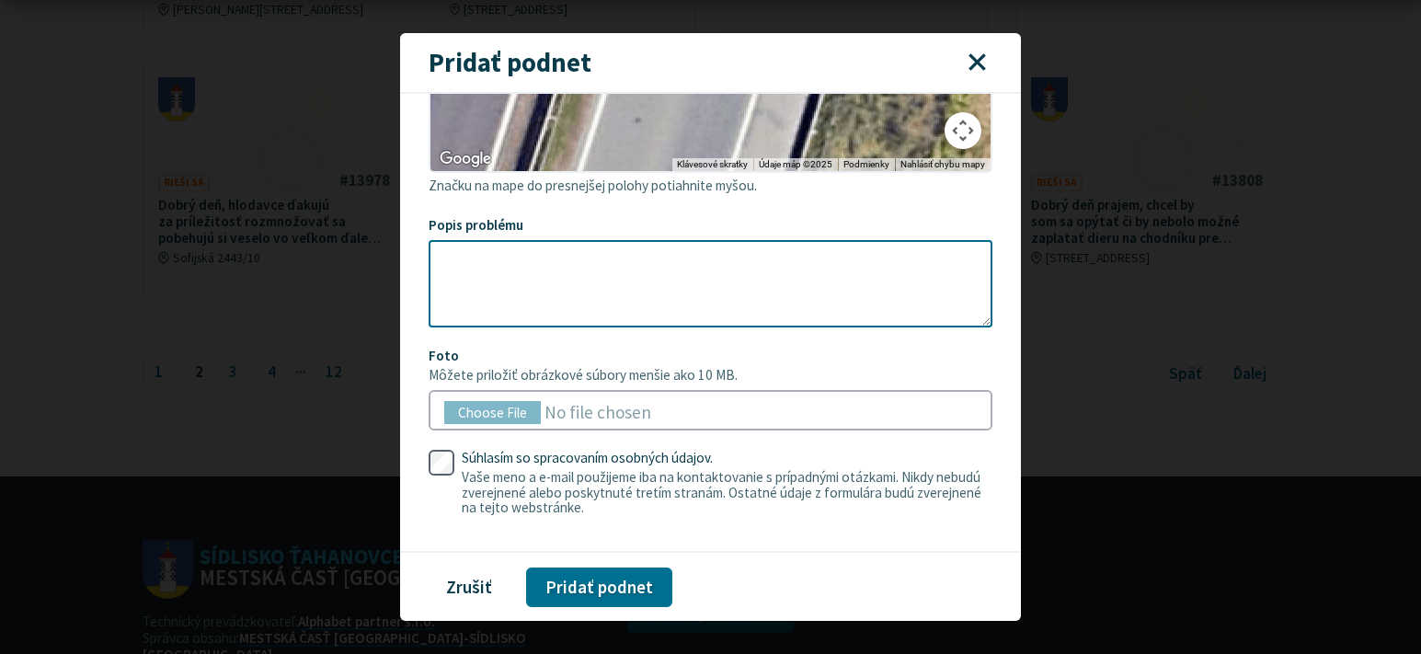
scroll to position [460, 0]
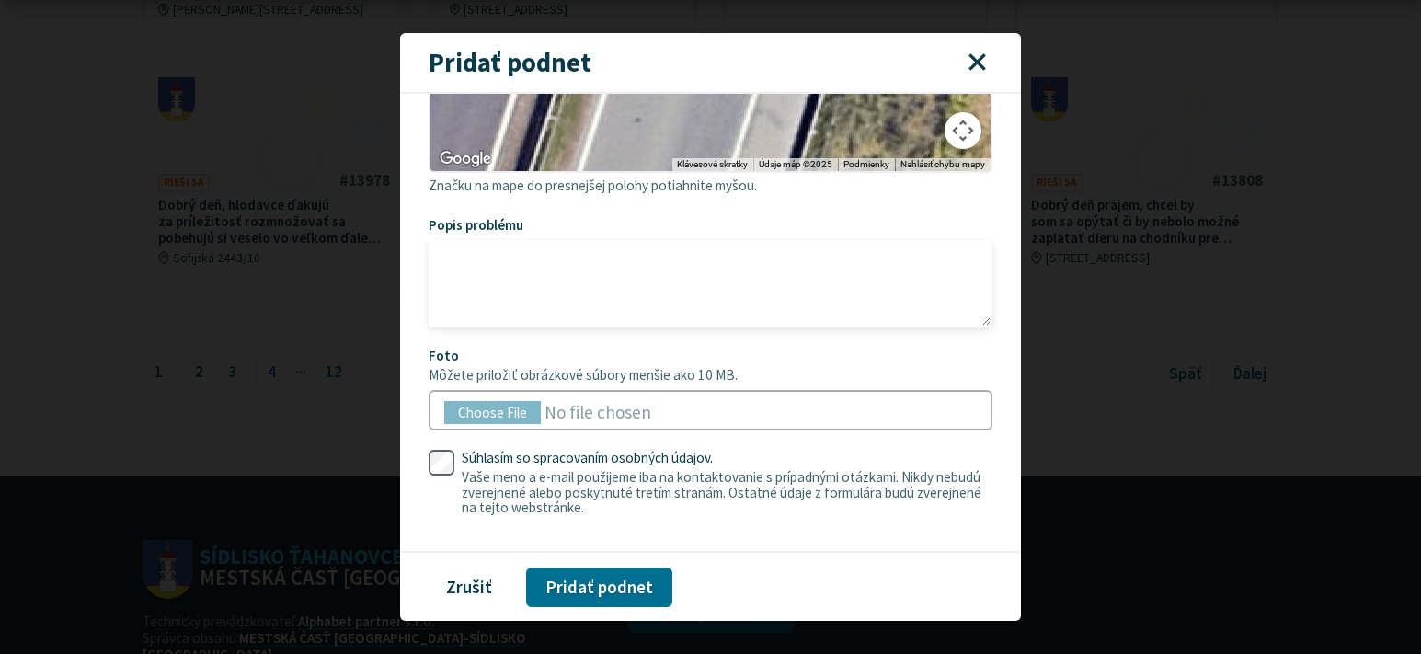
click at [429, 328] on textarea "Popis problému" at bounding box center [711, 283] width 565 height 87
paste textarea "**********"
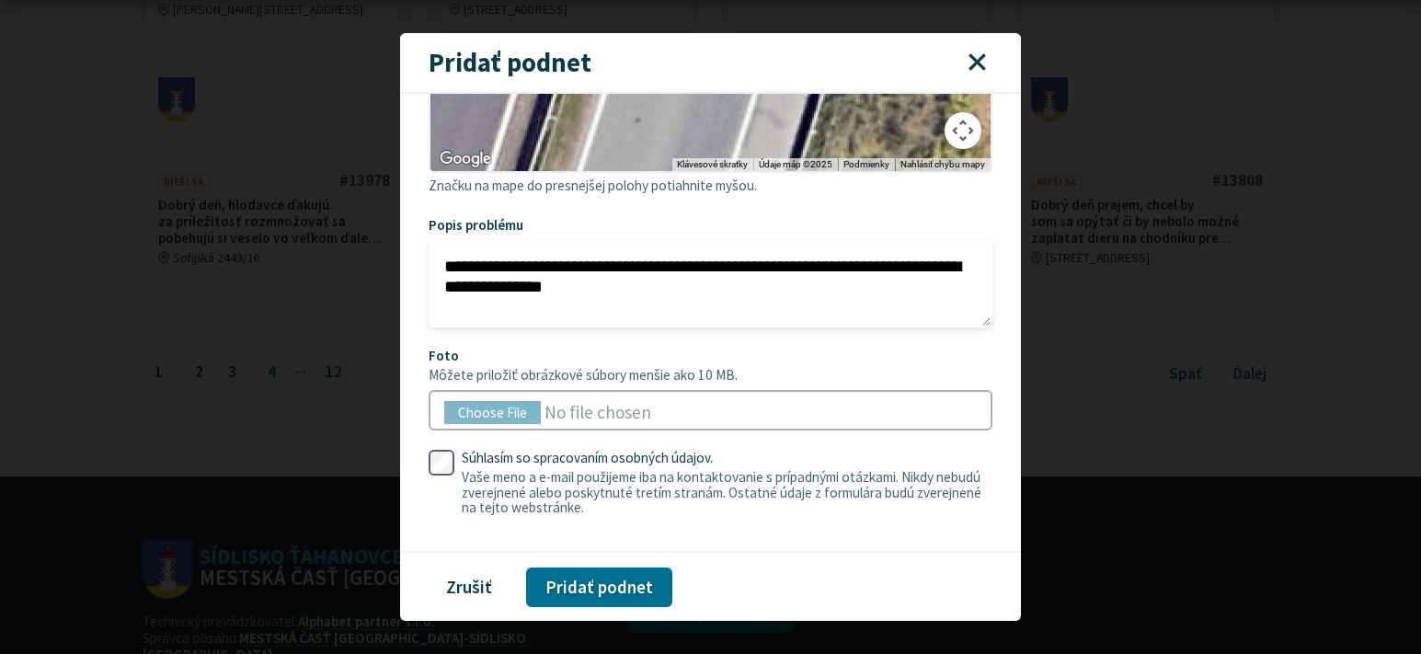
type textarea "**********"
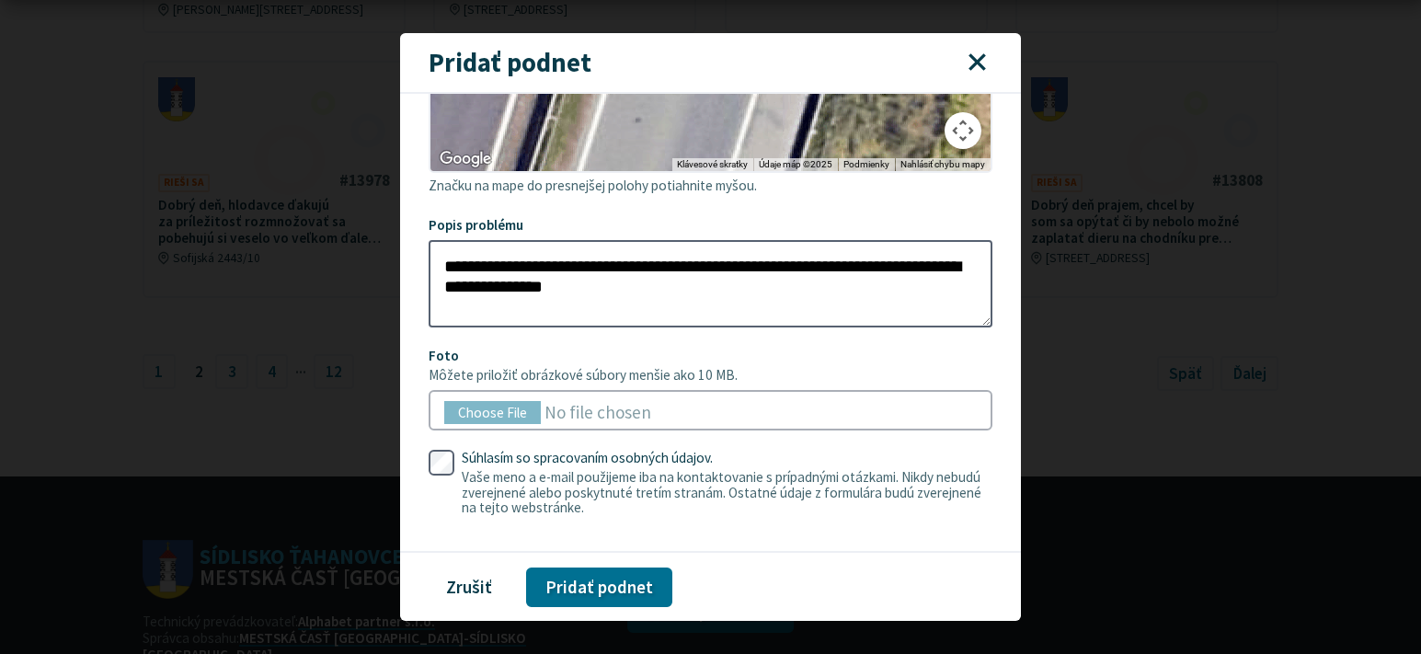
click at [400, 445] on section "**********" at bounding box center [710, 322] width 621 height 457
drag, startPoint x: 340, startPoint y: 446, endPoint x: 343, endPoint y: 434, distance: 12.3
click at [400, 434] on section "**********" at bounding box center [710, 322] width 621 height 457
click at [540, 578] on button "Pridať podnet" at bounding box center [599, 586] width 146 height 40
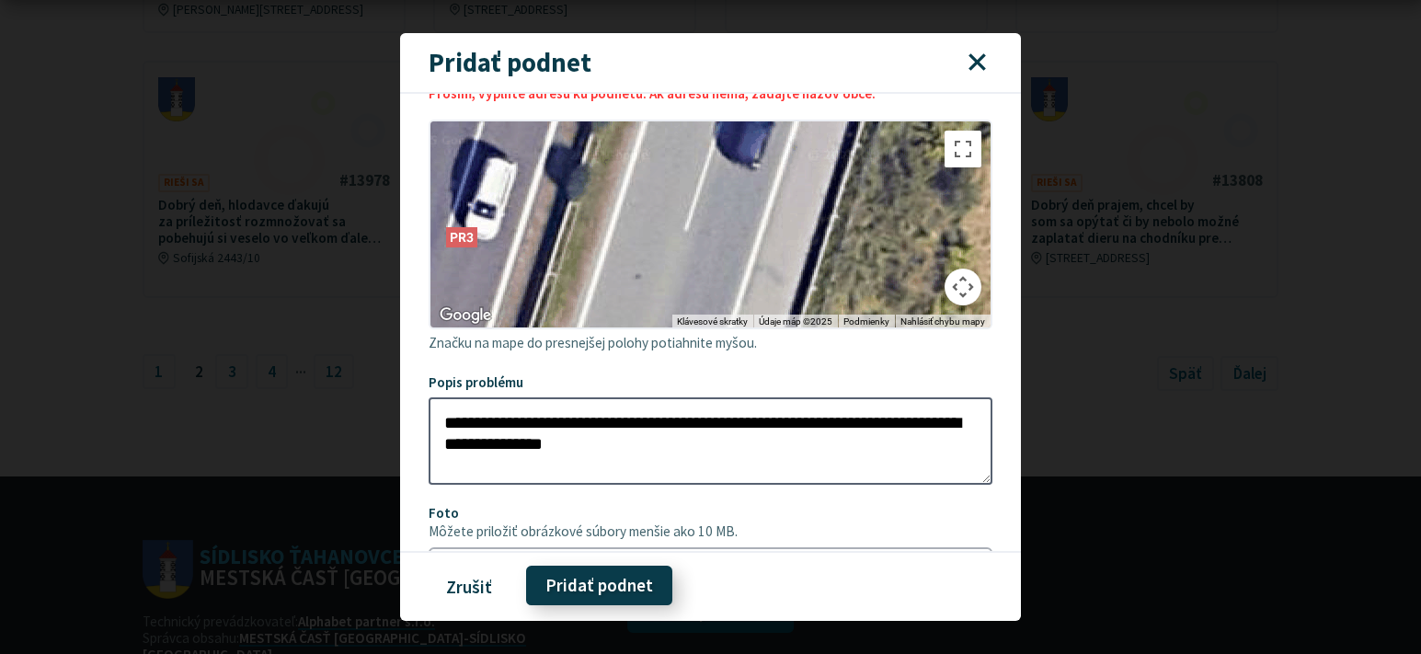
scroll to position [0, 0]
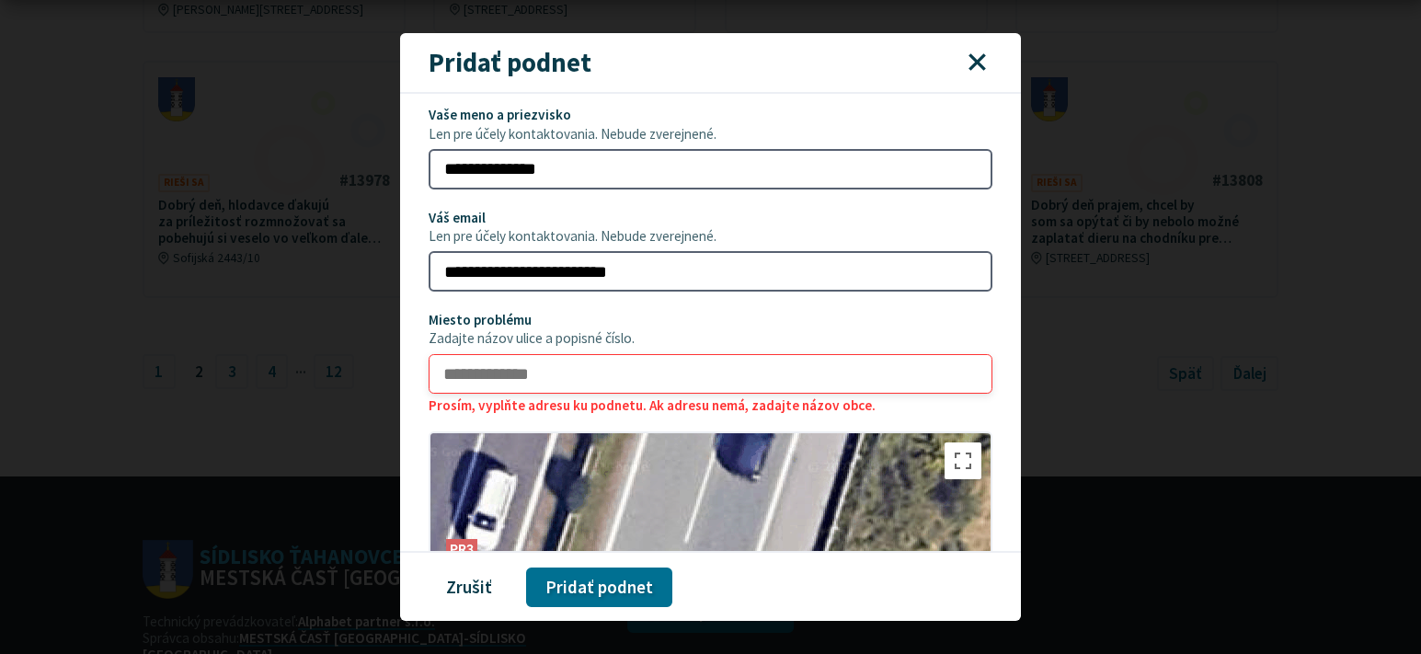
click at [560, 395] on input "Miesto problému Zadajte názov ulice a popisné číslo. Prosím, vyplňte adresu ku …" at bounding box center [711, 374] width 565 height 40
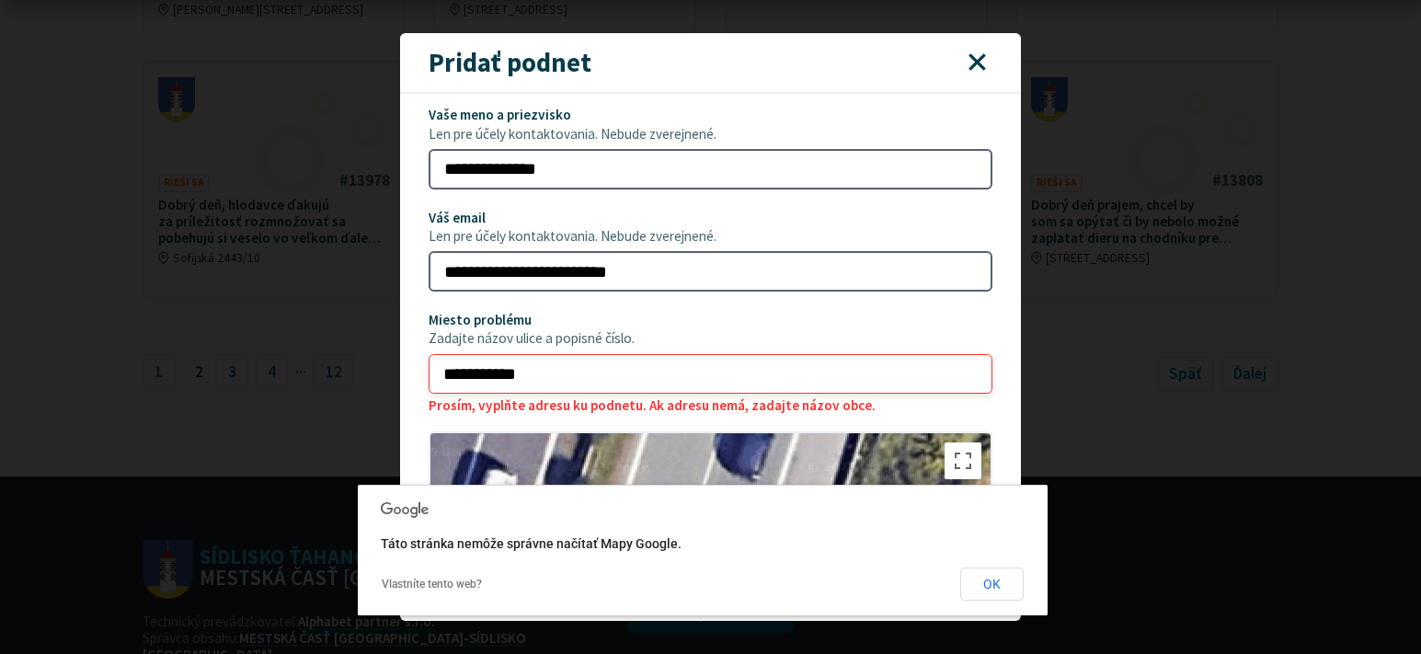
click at [431, 395] on input "**********" at bounding box center [711, 374] width 565 height 40
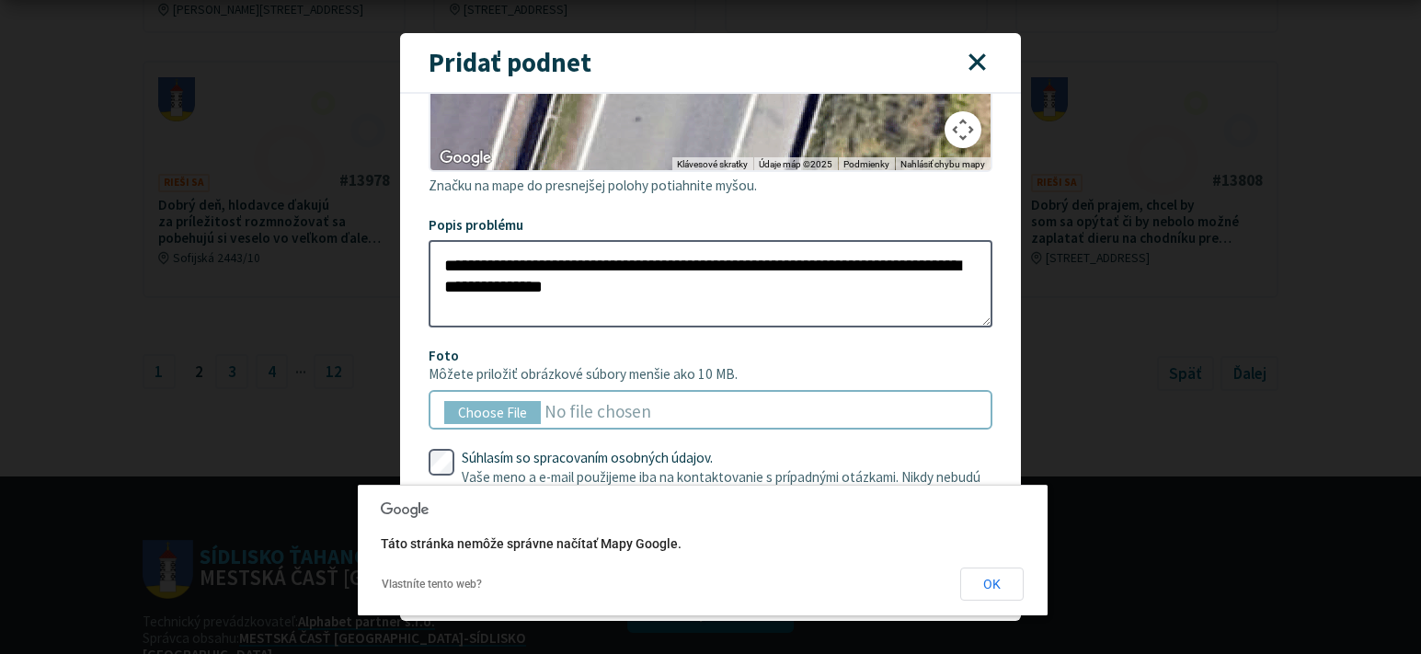
scroll to position [732, 0]
type input "**********"
click at [400, 374] on section "**********" at bounding box center [710, 322] width 621 height 457
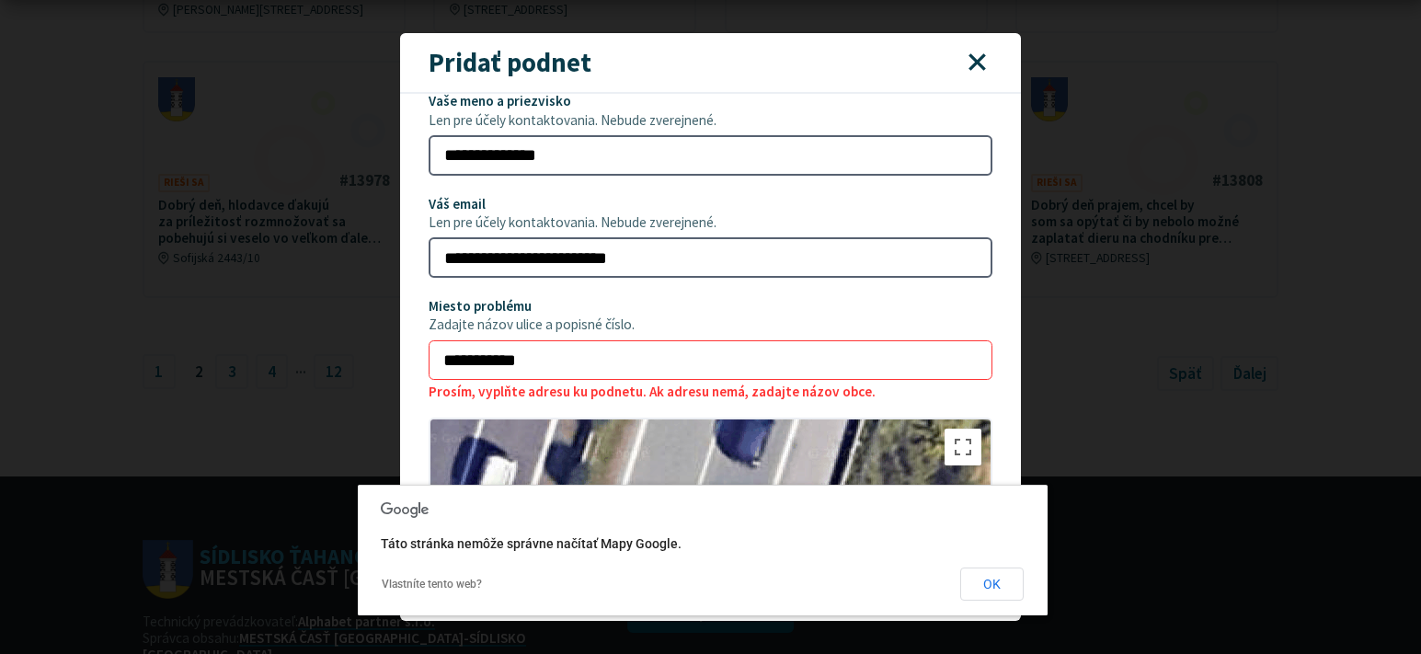
scroll to position [0, 0]
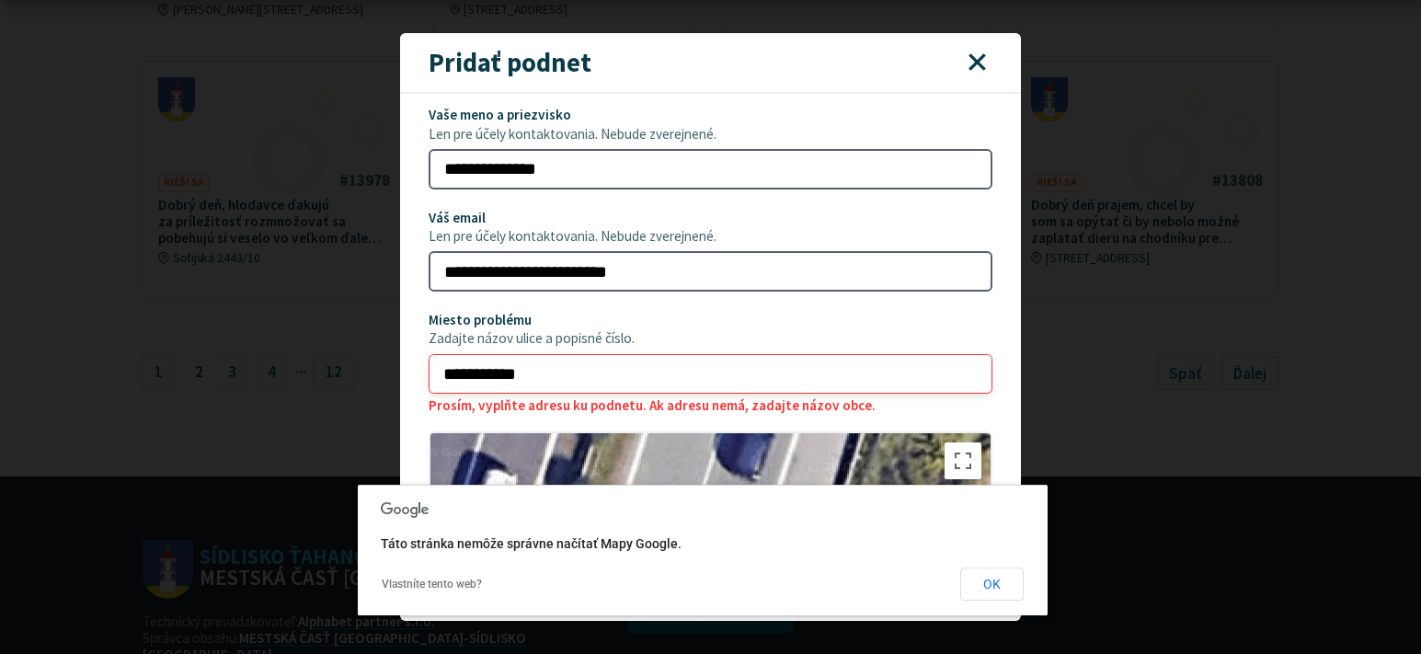
click at [537, 395] on input "**********" at bounding box center [711, 374] width 565 height 40
click at [688, 347] on span "Miesto problému Zadajte názov ulice a popisné číslo." at bounding box center [711, 330] width 565 height 34
click at [688, 393] on input "**********" at bounding box center [711, 374] width 565 height 40
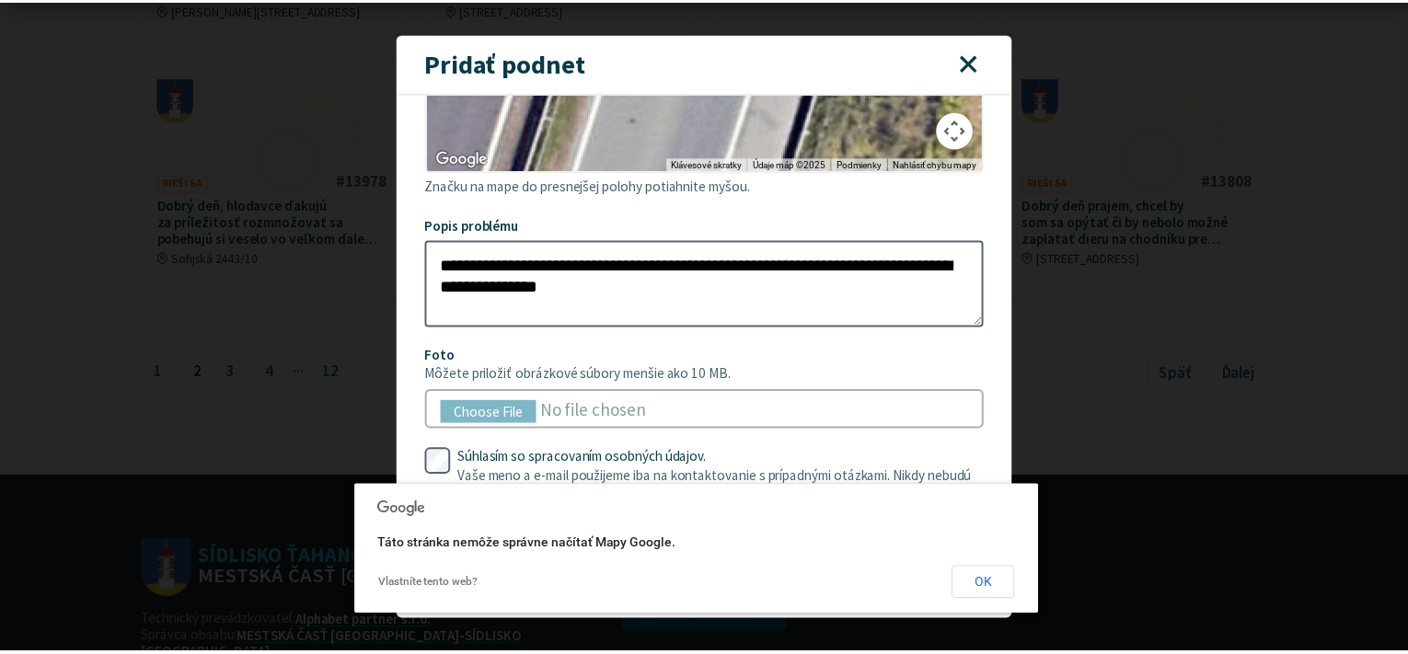
scroll to position [732, 0]
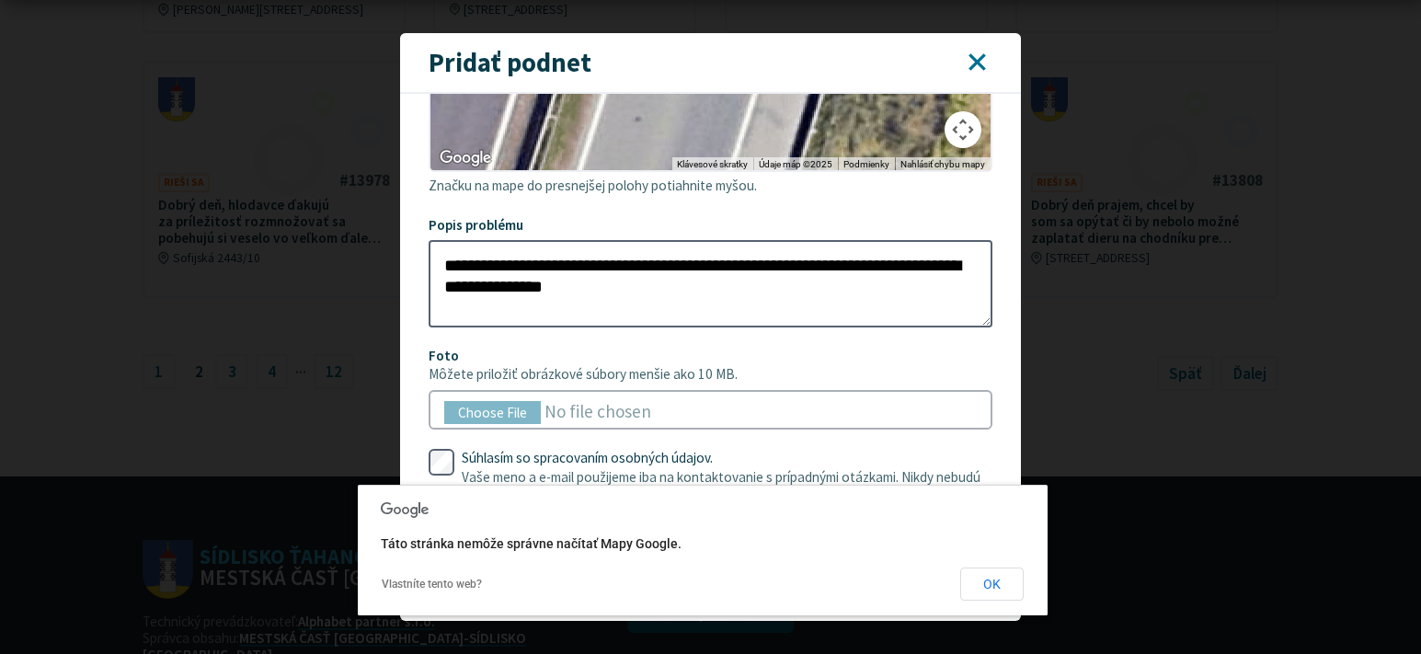
click at [988, 73] on icon "button" at bounding box center [977, 62] width 21 height 21
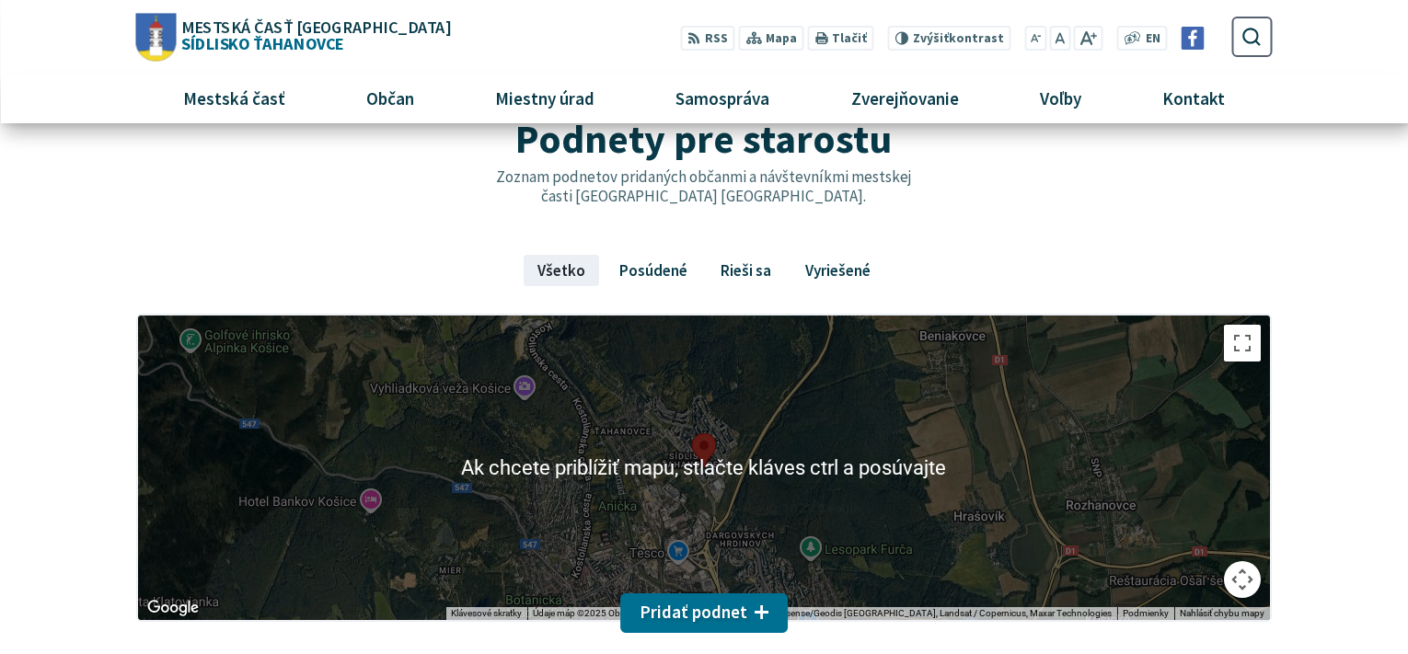
scroll to position [0, 0]
